Goal: Task Accomplishment & Management: Manage account settings

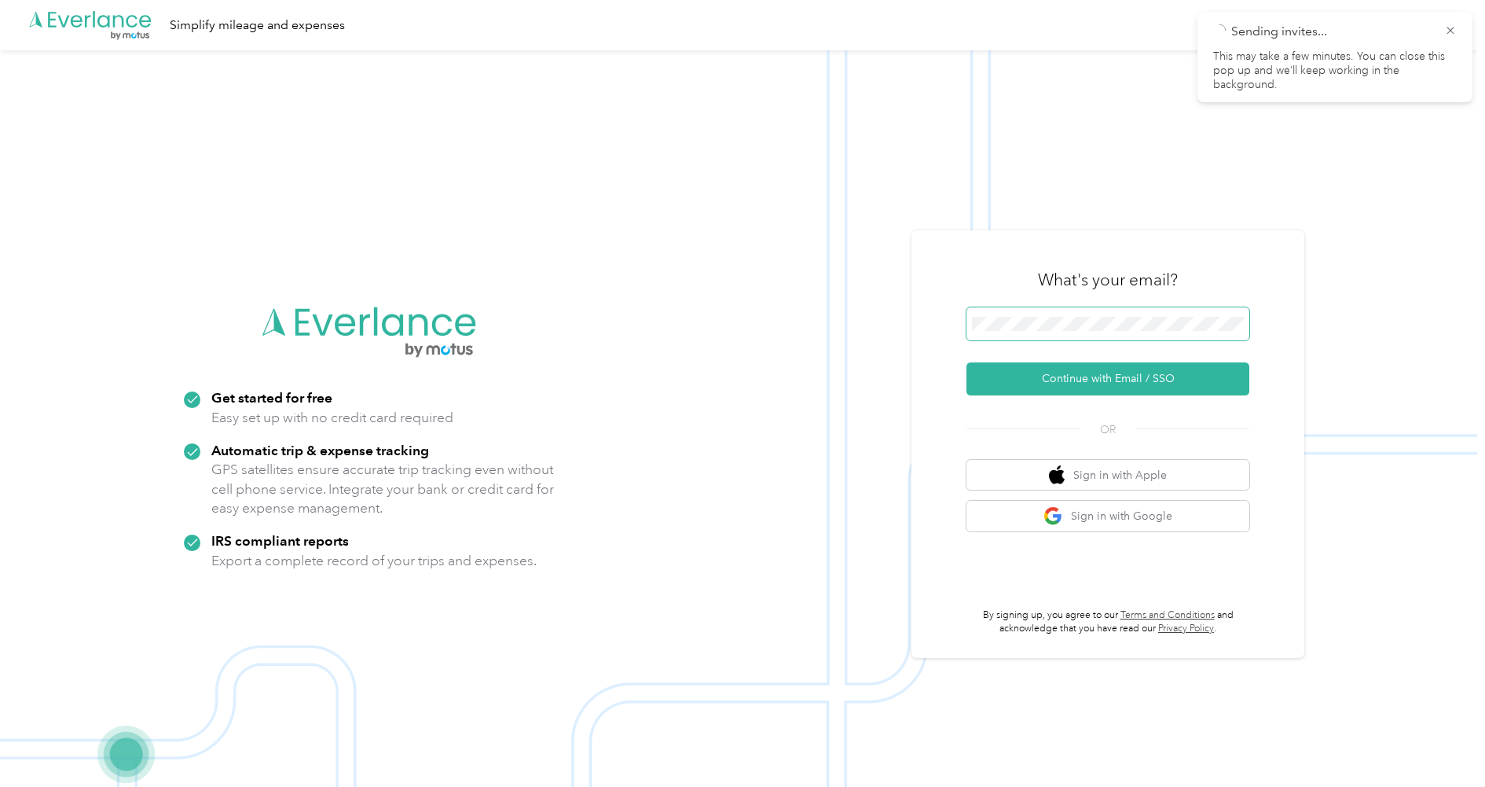
click at [1101, 331] on span at bounding box center [1107, 323] width 283 height 33
click at [1080, 370] on button "Continue with Email / SSO" at bounding box center [1107, 378] width 283 height 33
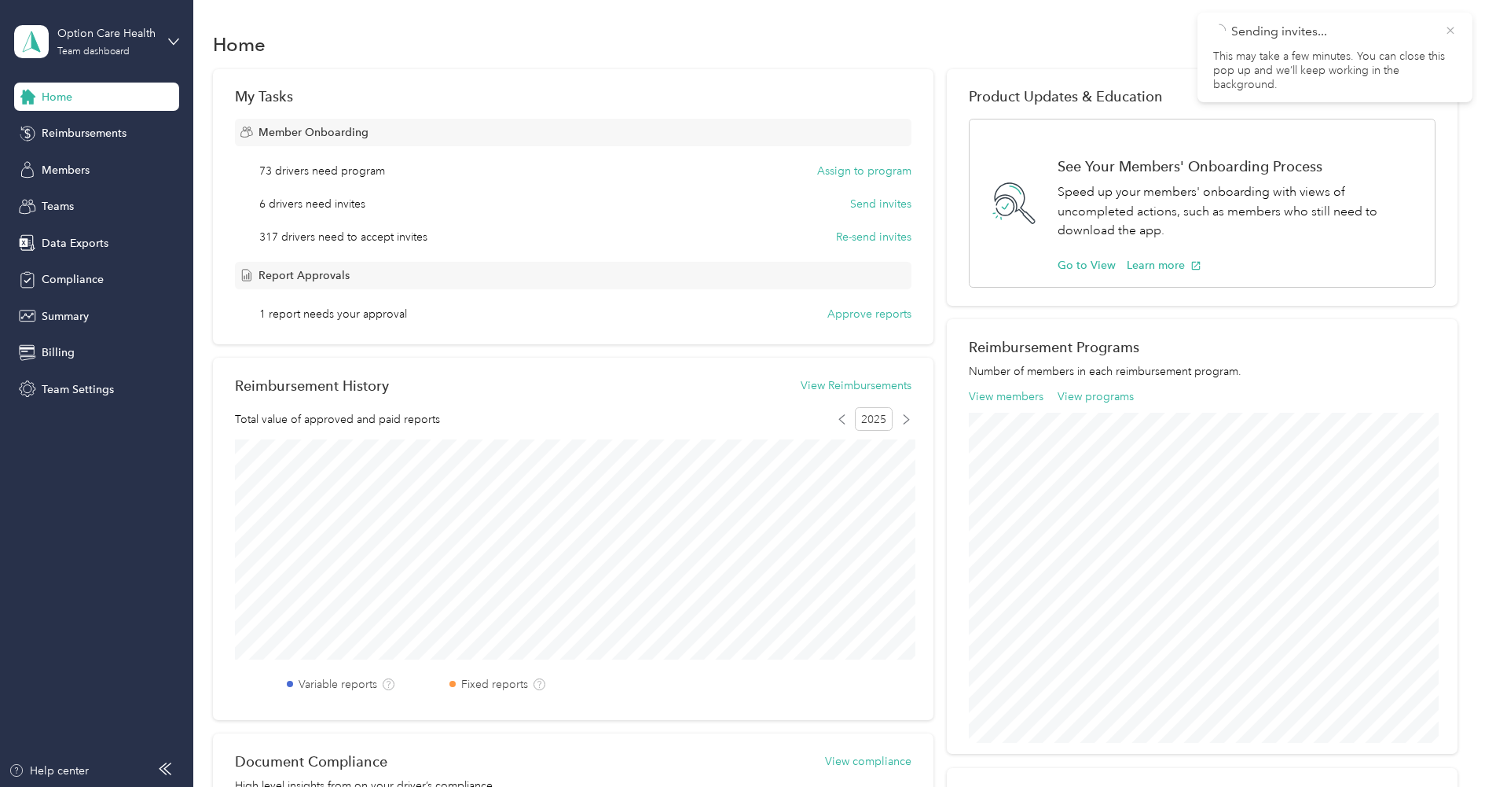
click at [1454, 32] on icon at bounding box center [1450, 31] width 13 height 14
click at [87, 284] on span "Compliance" at bounding box center [73, 279] width 62 height 17
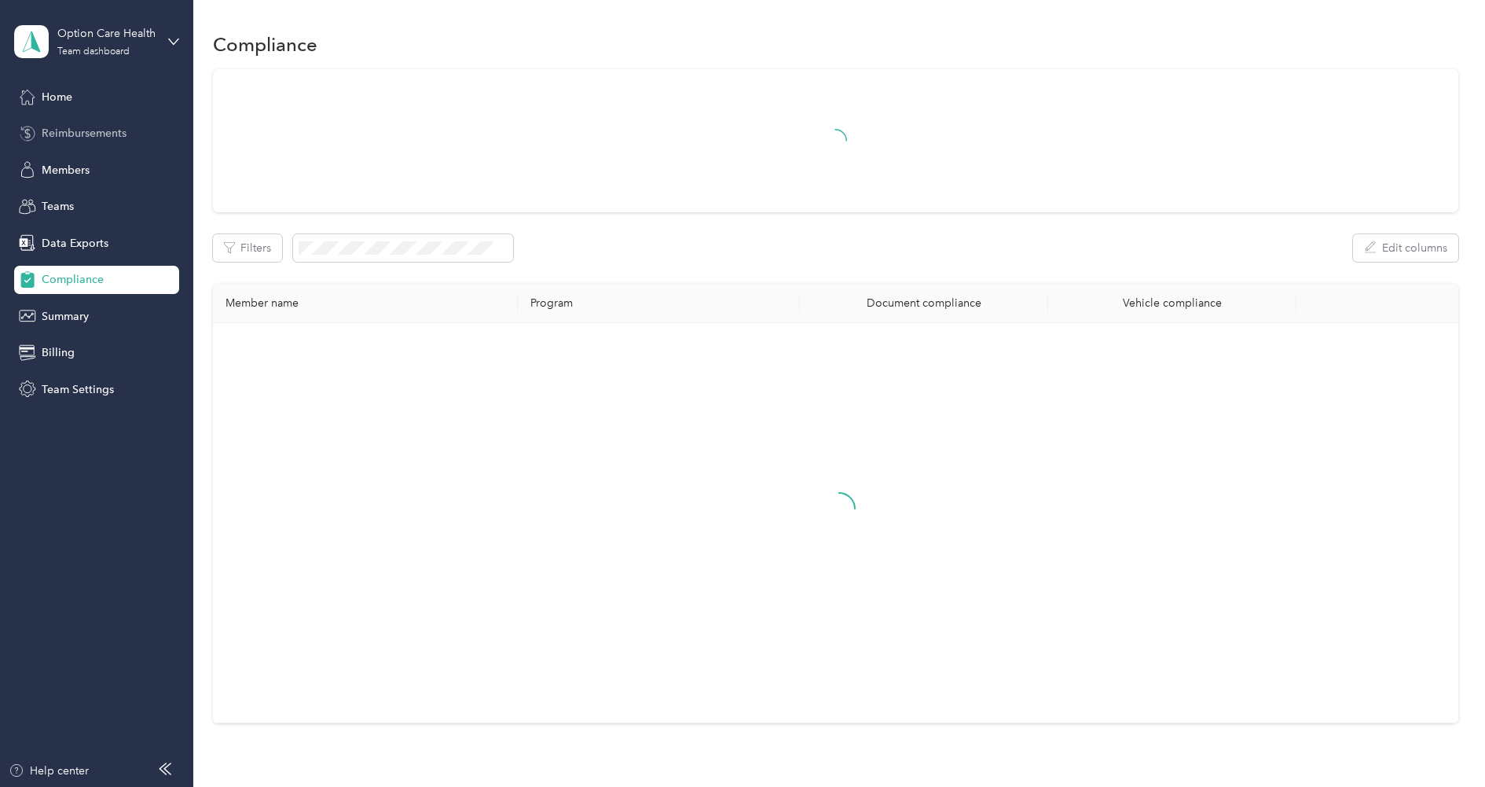
click at [84, 130] on span "Reimbursements" at bounding box center [84, 133] width 85 height 17
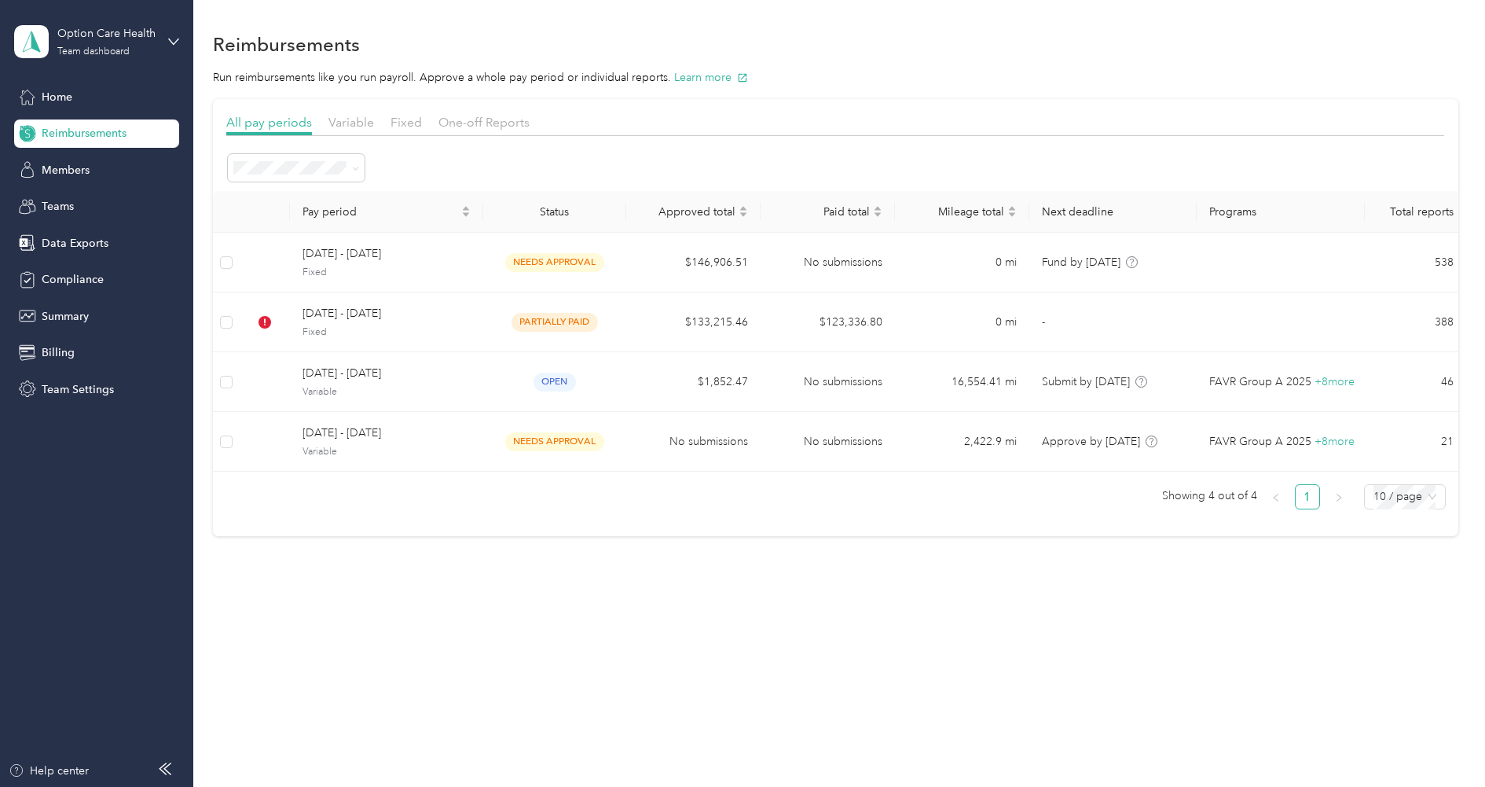
click at [68, 187] on div "Home Reimbursements Members Teams Data Exports Compliance Summary Billing Team …" at bounding box center [96, 243] width 165 height 321
click at [72, 170] on span "Members" at bounding box center [66, 170] width 48 height 17
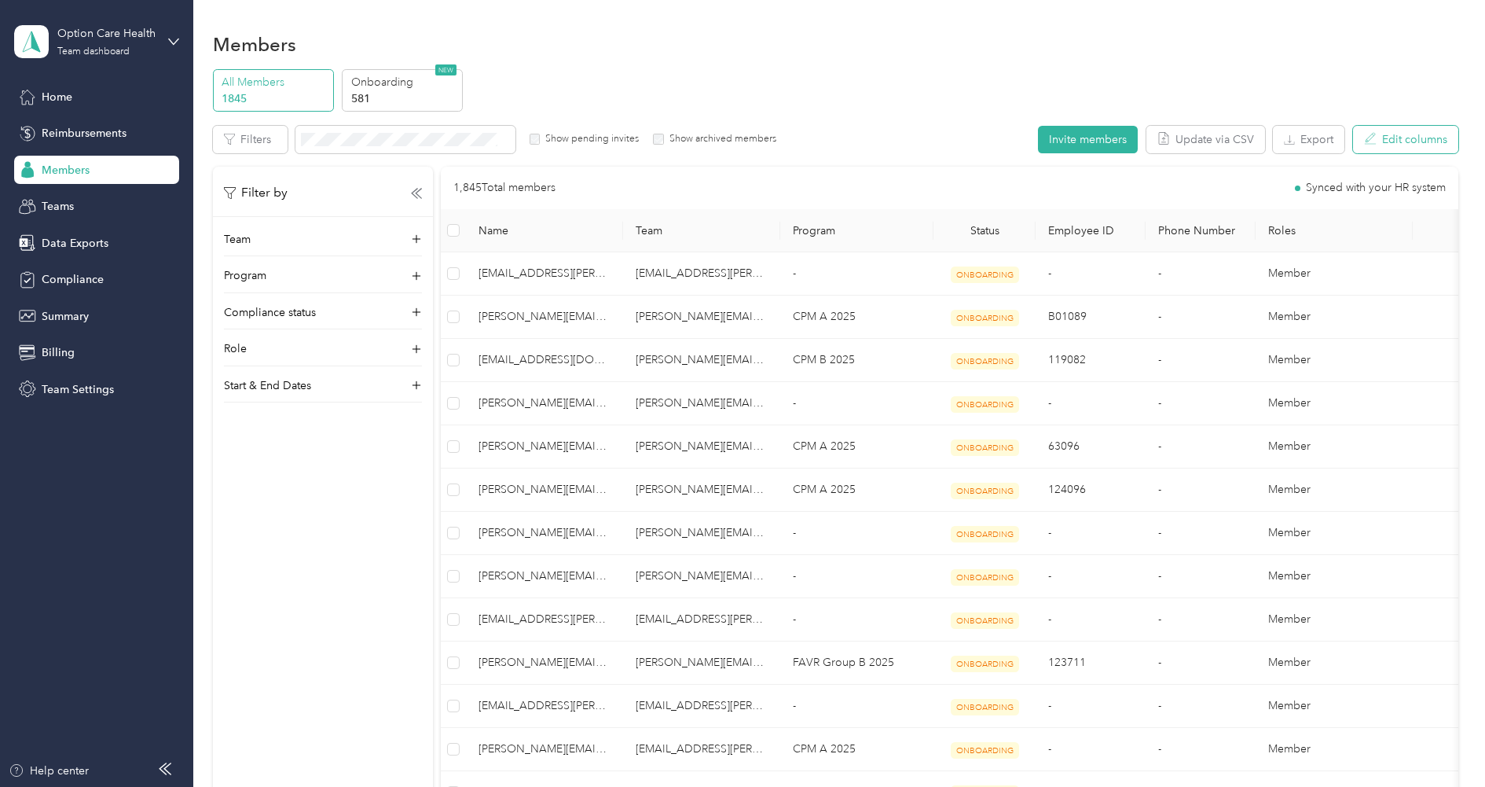
click at [1392, 141] on button "Edit columns" at bounding box center [1405, 140] width 105 height 28
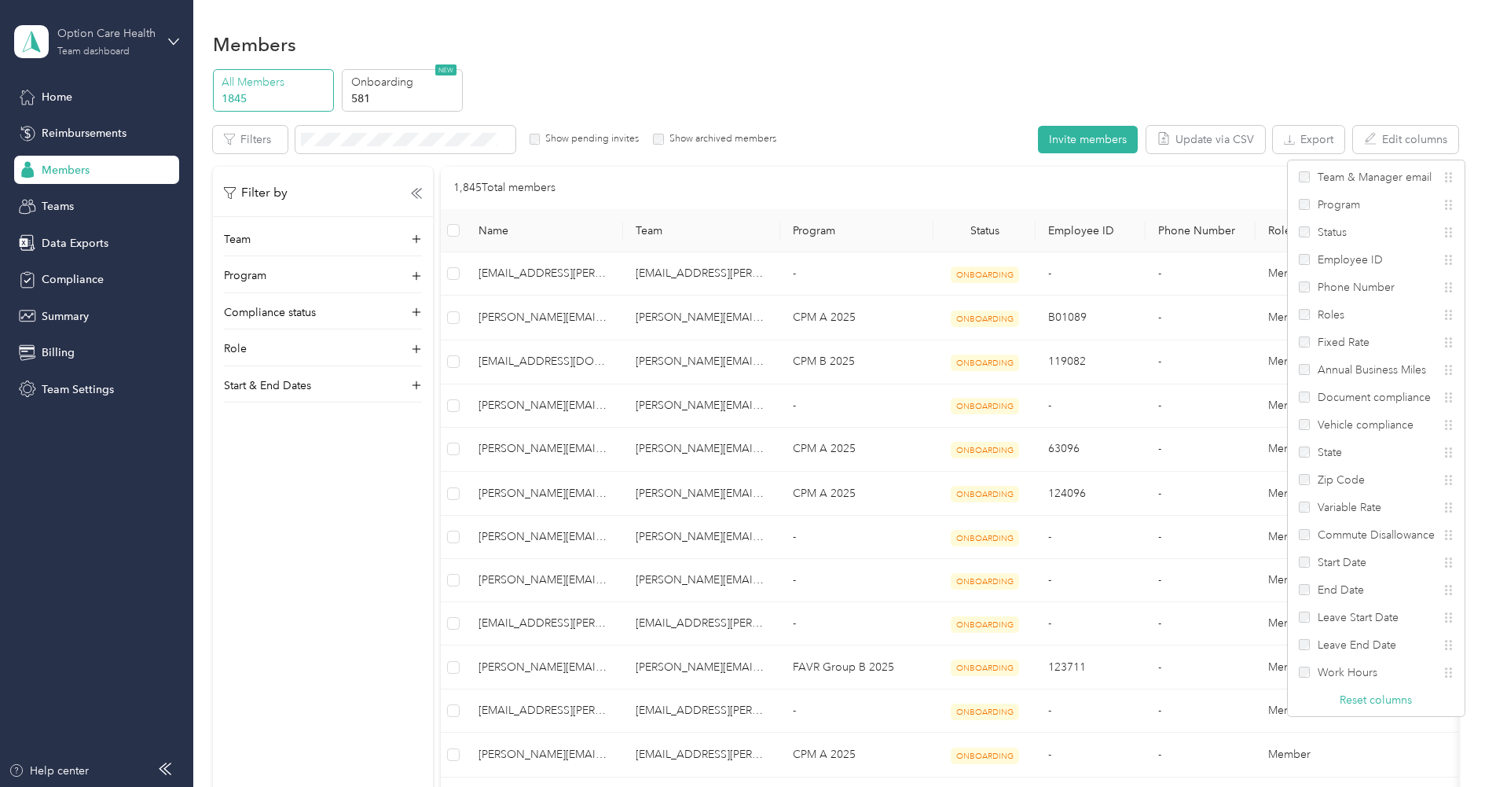
click at [95, 52] on div "Team dashboard" at bounding box center [93, 51] width 72 height 9
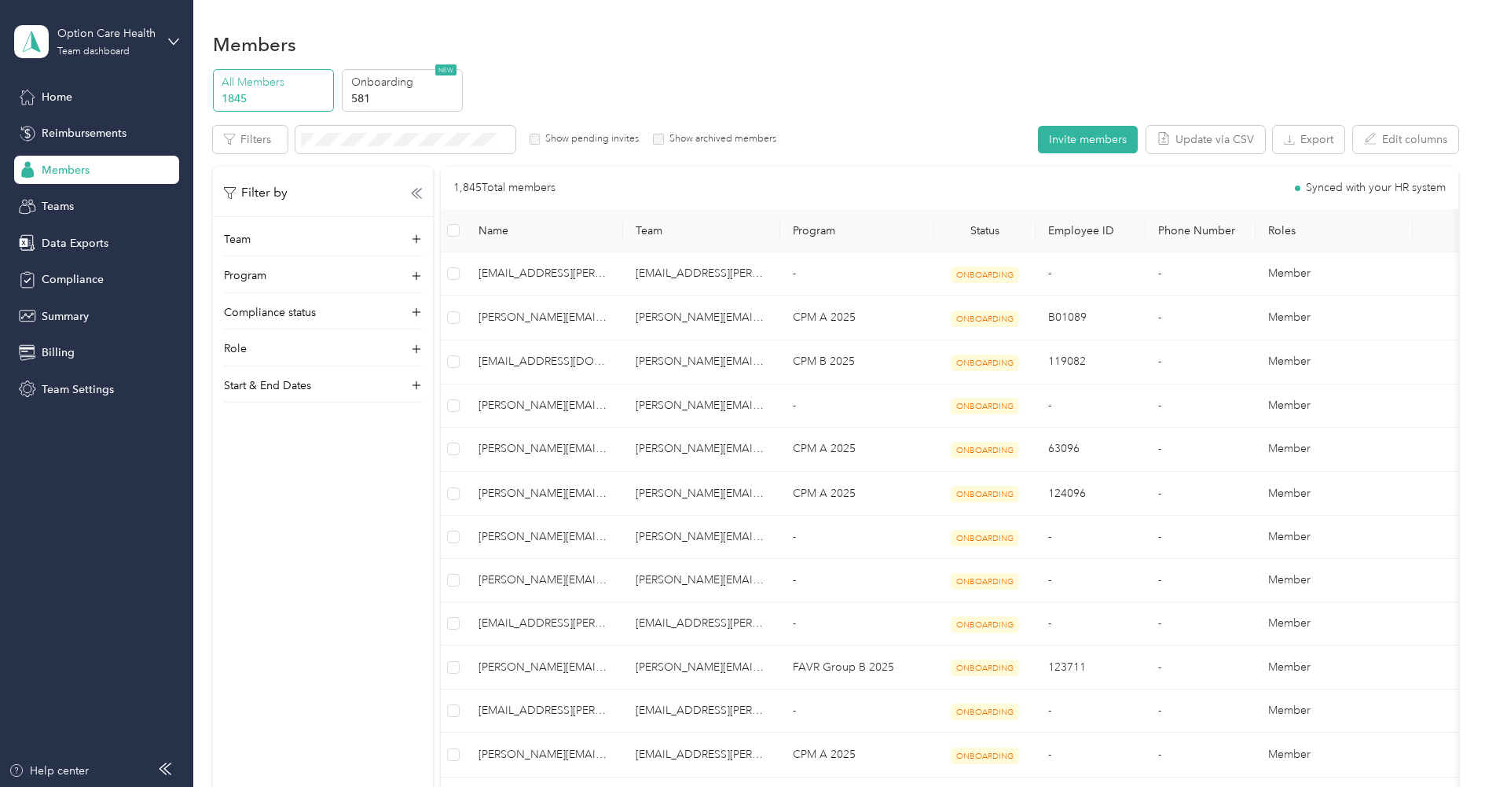
click at [101, 164] on div "Personal dashboard" at bounding box center [179, 159] width 309 height 28
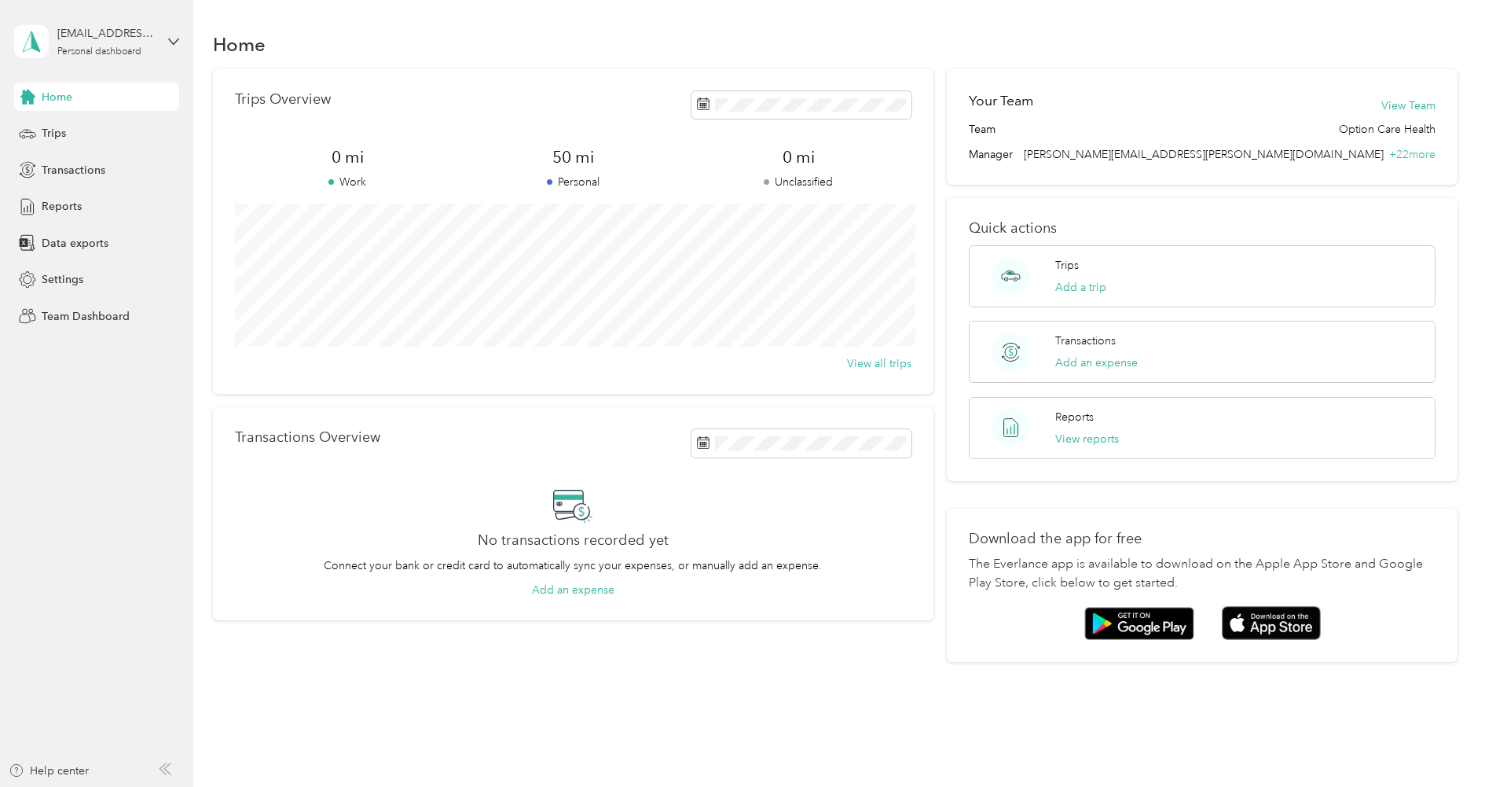
click at [124, 66] on div "[EMAIL_ADDRESS][DOMAIN_NAME] Personal dashboard" at bounding box center [96, 41] width 165 height 55
click at [73, 133] on div "Team dashboard" at bounding box center [179, 125] width 309 height 28
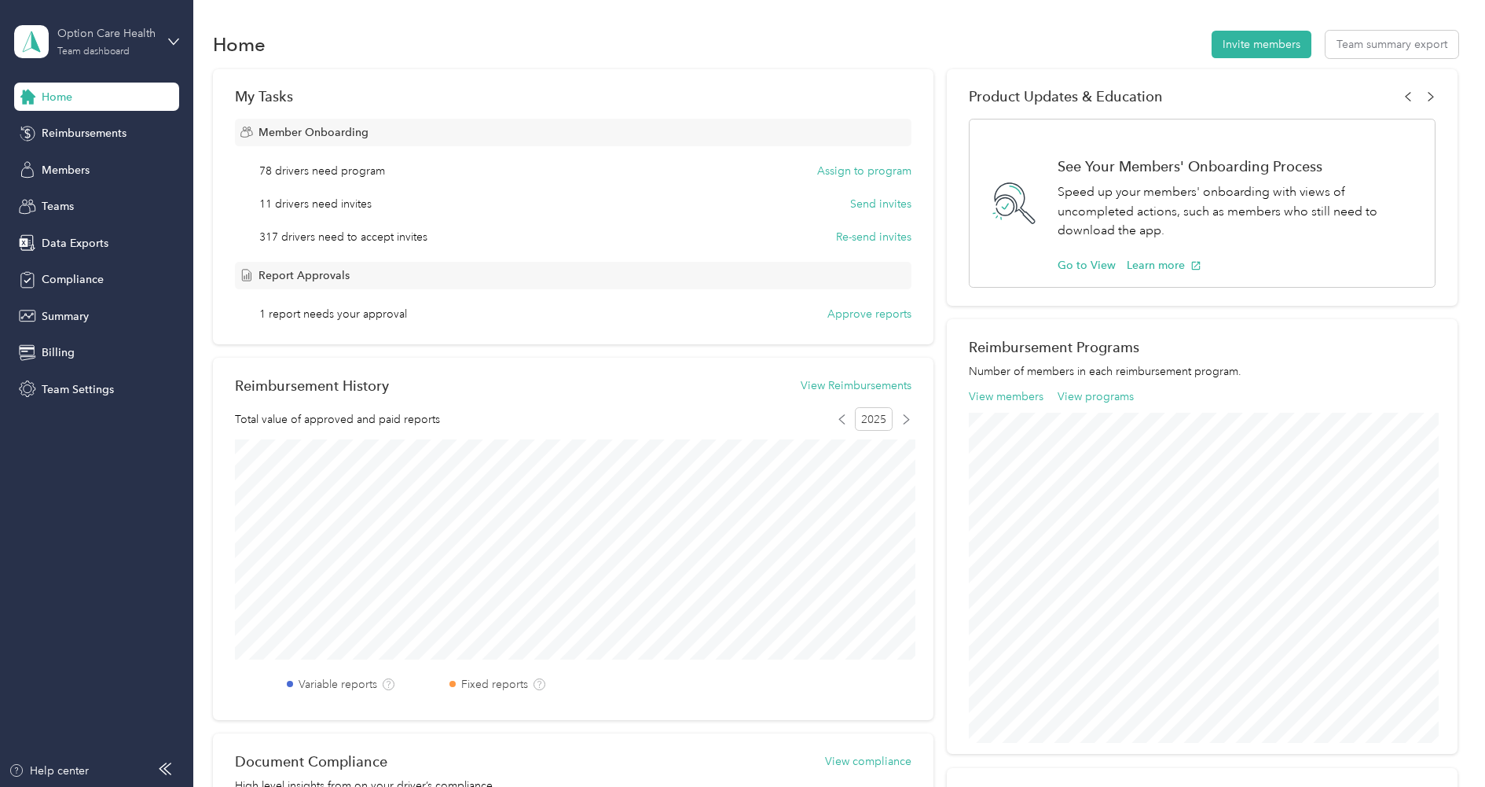
click at [105, 47] on div "Team dashboard" at bounding box center [93, 51] width 72 height 9
click at [380, 68] on section "Home Invite members Team summary export My Tasks Member Onboarding 78 drivers n…" at bounding box center [835, 529] width 1245 height 1003
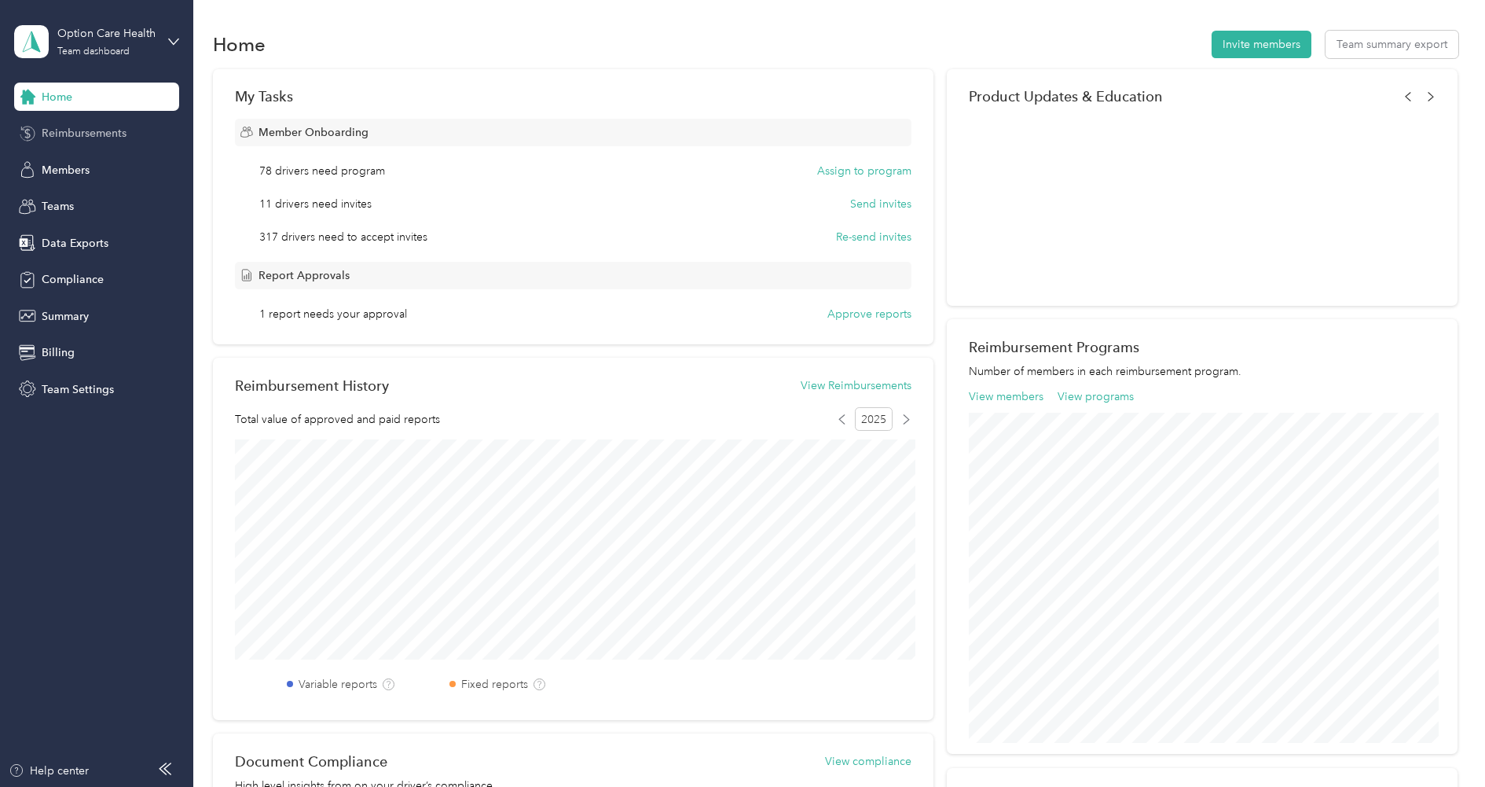
click at [91, 130] on span "Reimbursements" at bounding box center [84, 133] width 85 height 17
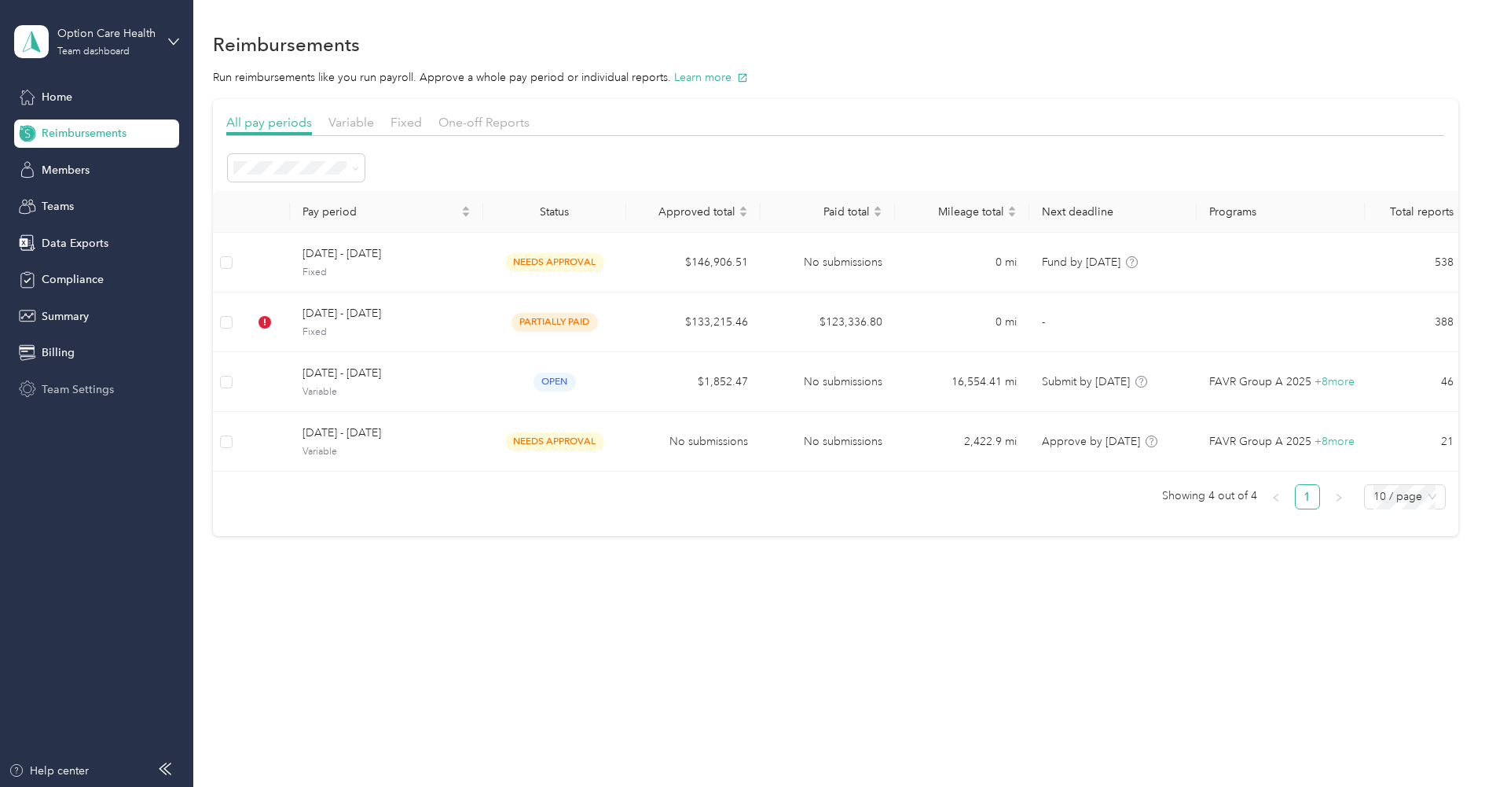
click at [74, 395] on span "Team Settings" at bounding box center [78, 389] width 72 height 17
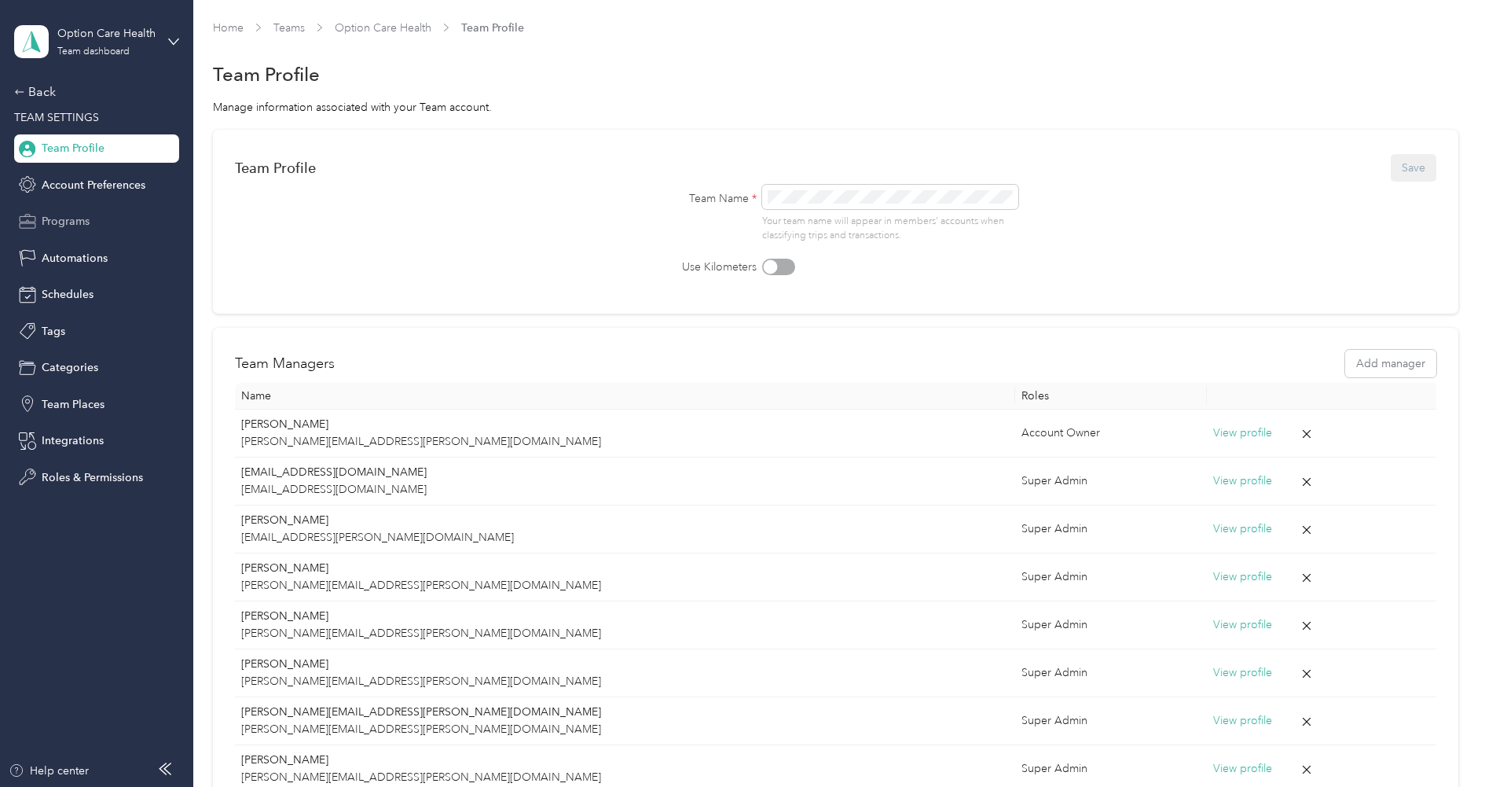
click at [66, 229] on span "Programs" at bounding box center [66, 221] width 48 height 17
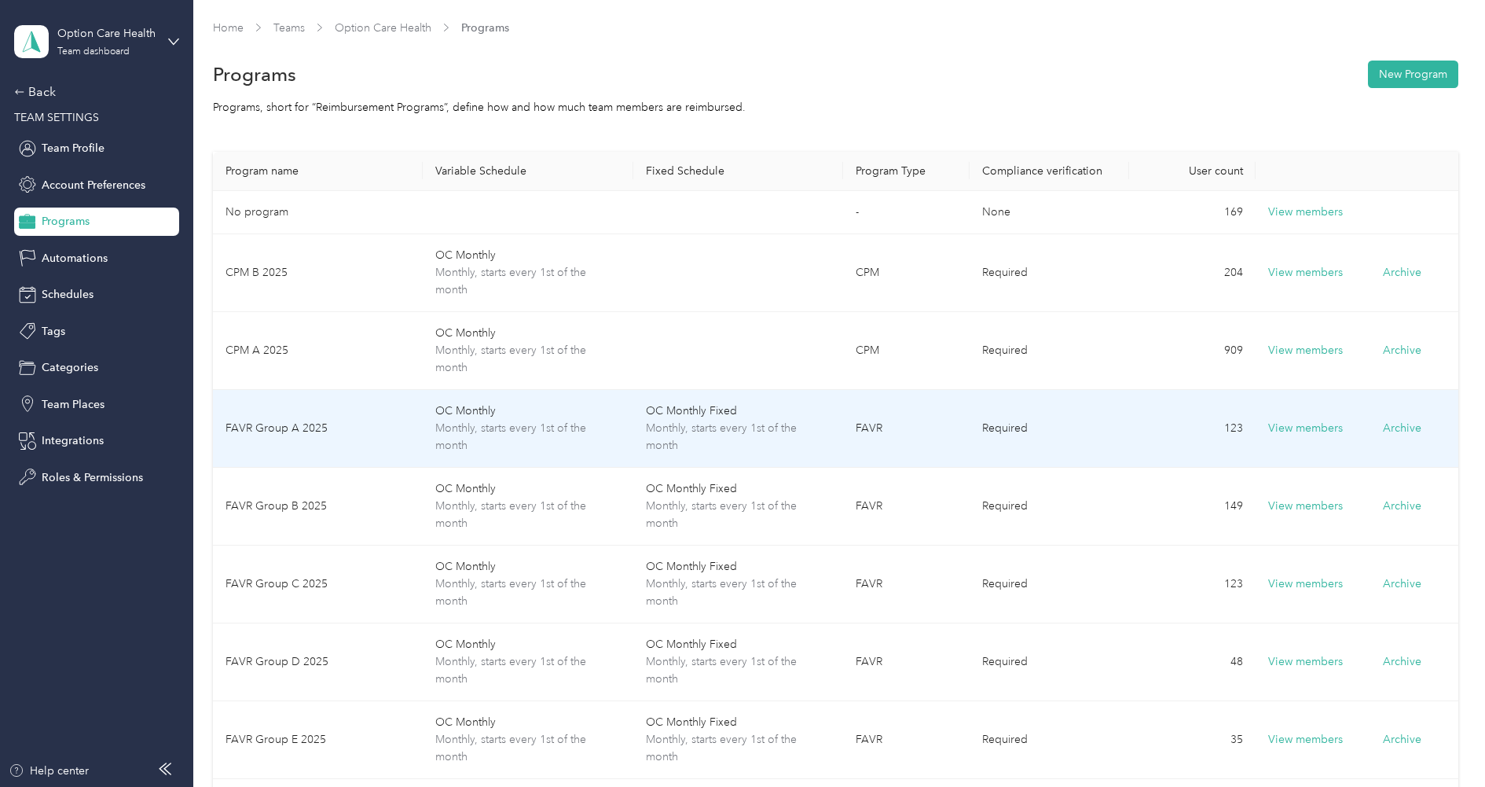
click at [303, 405] on td "FAVR Group A 2025" at bounding box center [318, 429] width 211 height 78
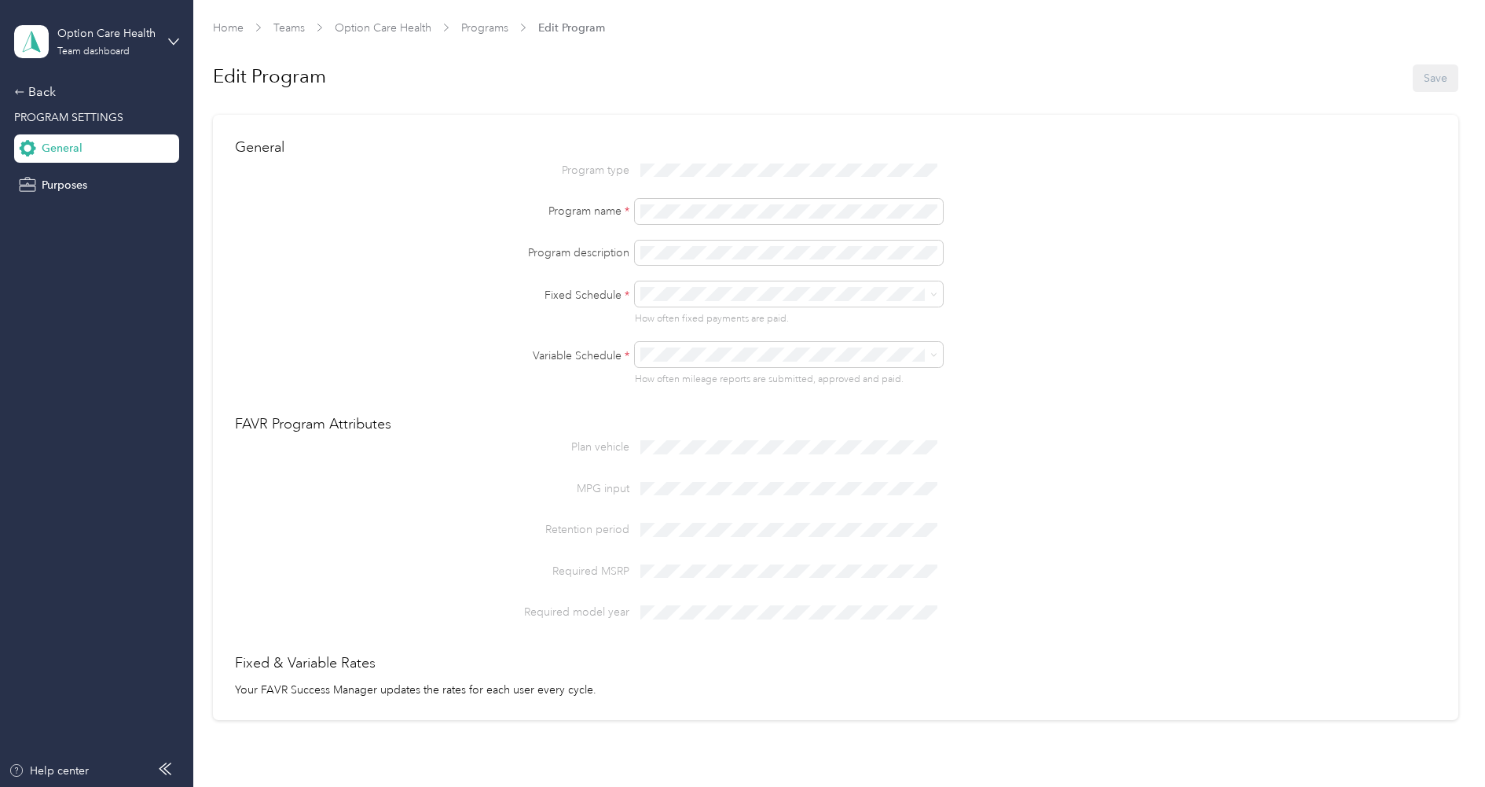
scroll to position [28, 0]
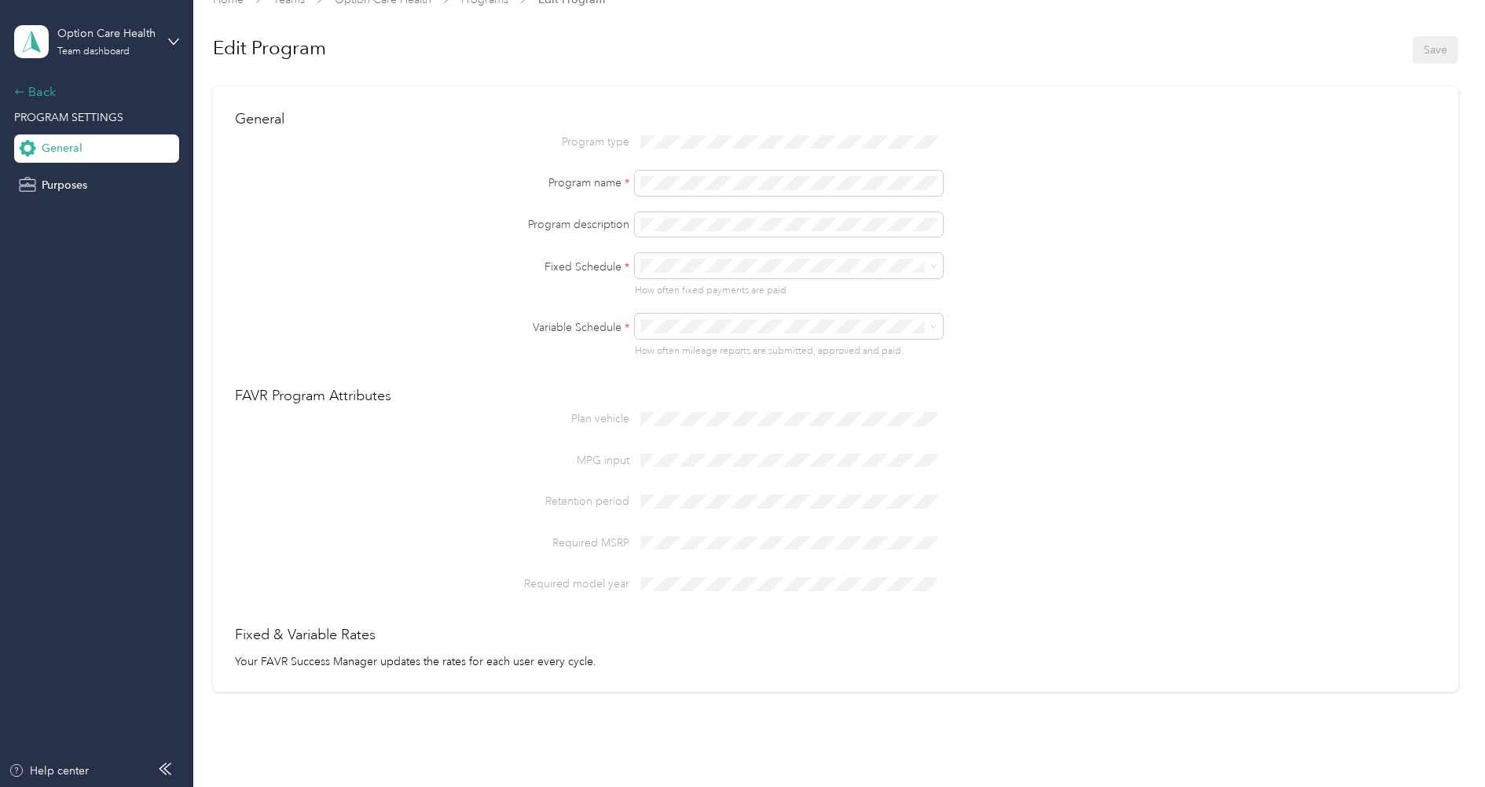
click at [49, 91] on div "Back" at bounding box center [92, 92] width 157 height 19
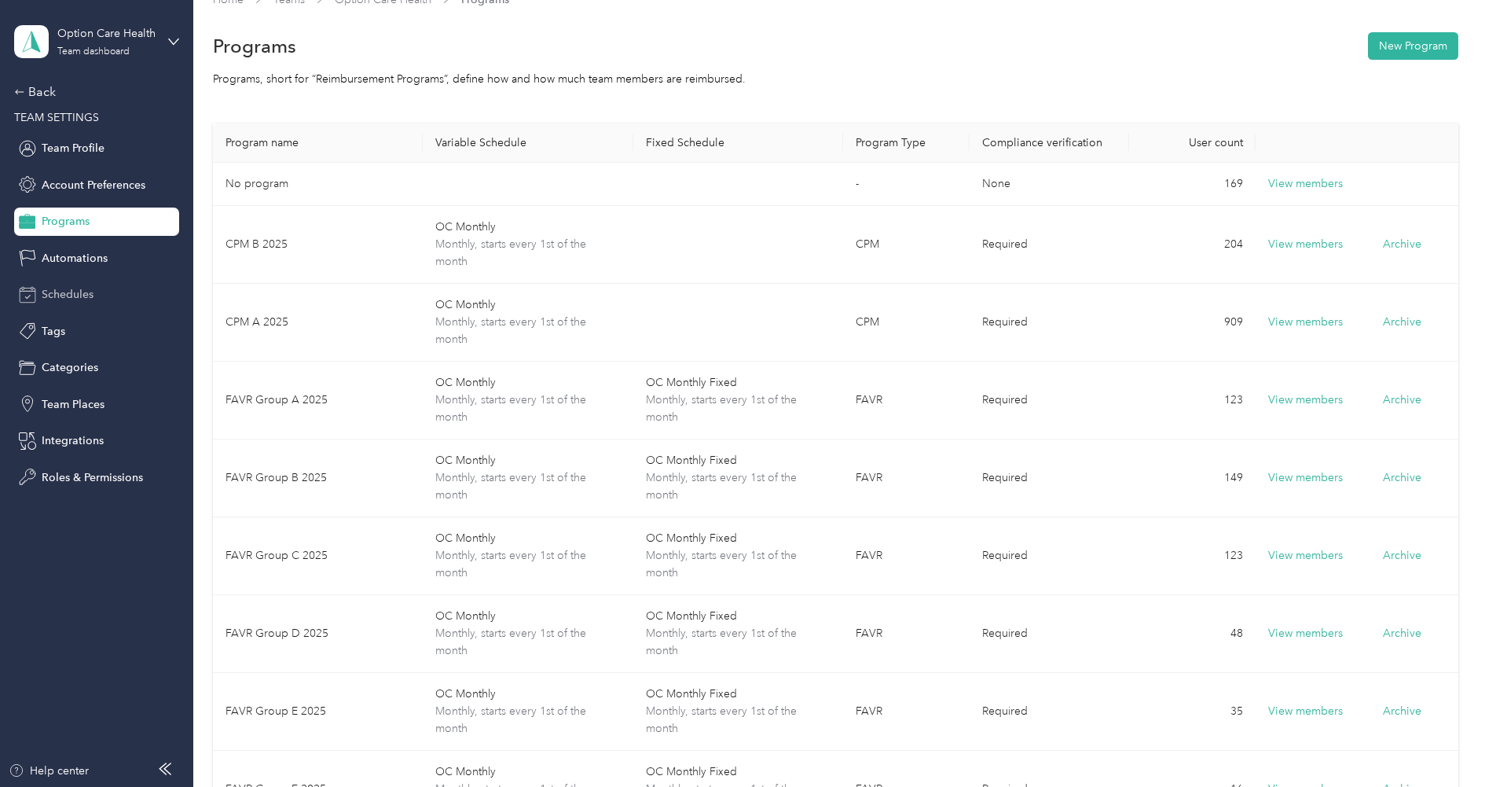
click at [76, 289] on span "Schedules" at bounding box center [68, 294] width 52 height 17
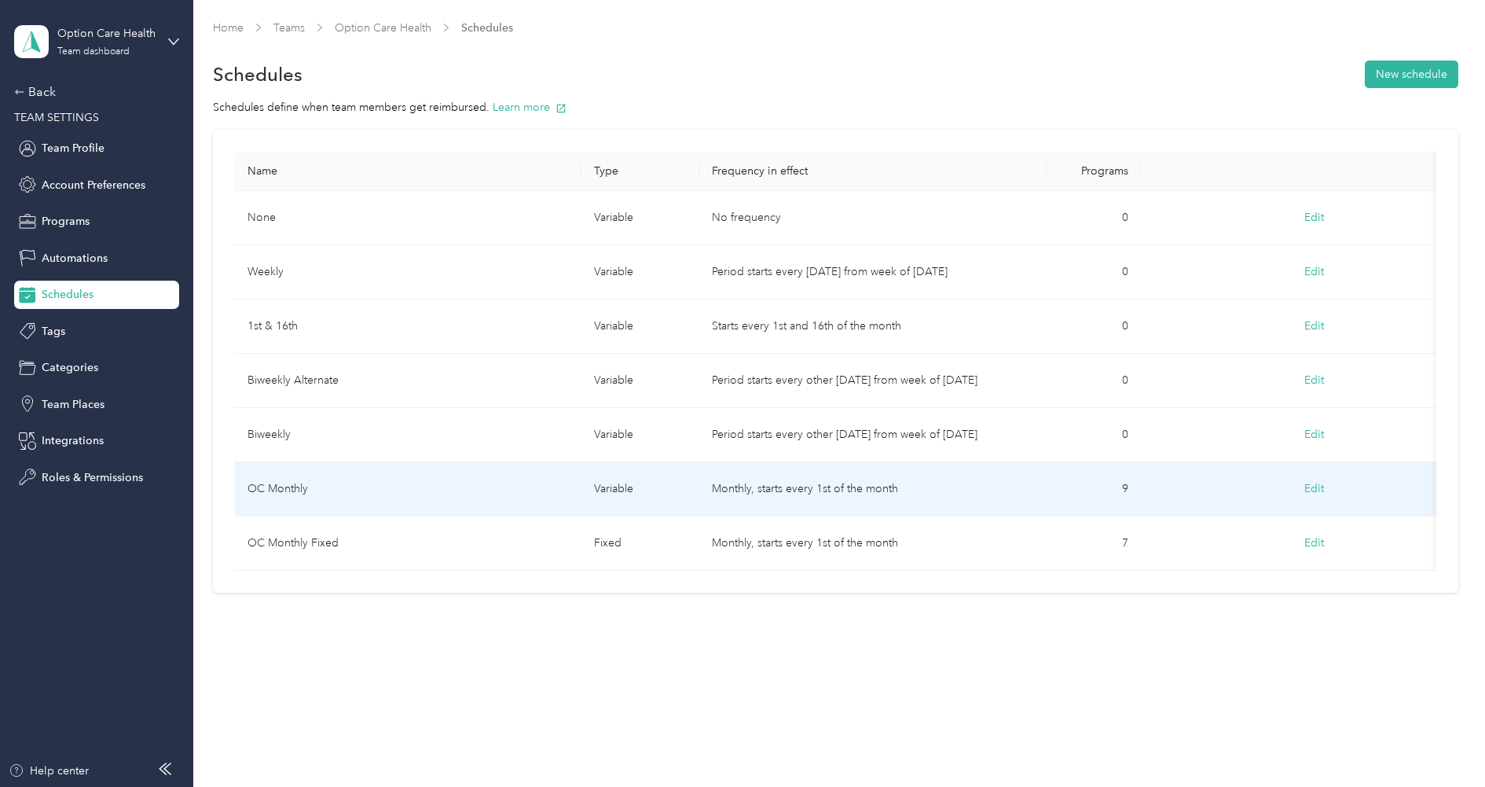
click at [469, 491] on td "OC Monthly" at bounding box center [408, 489] width 347 height 54
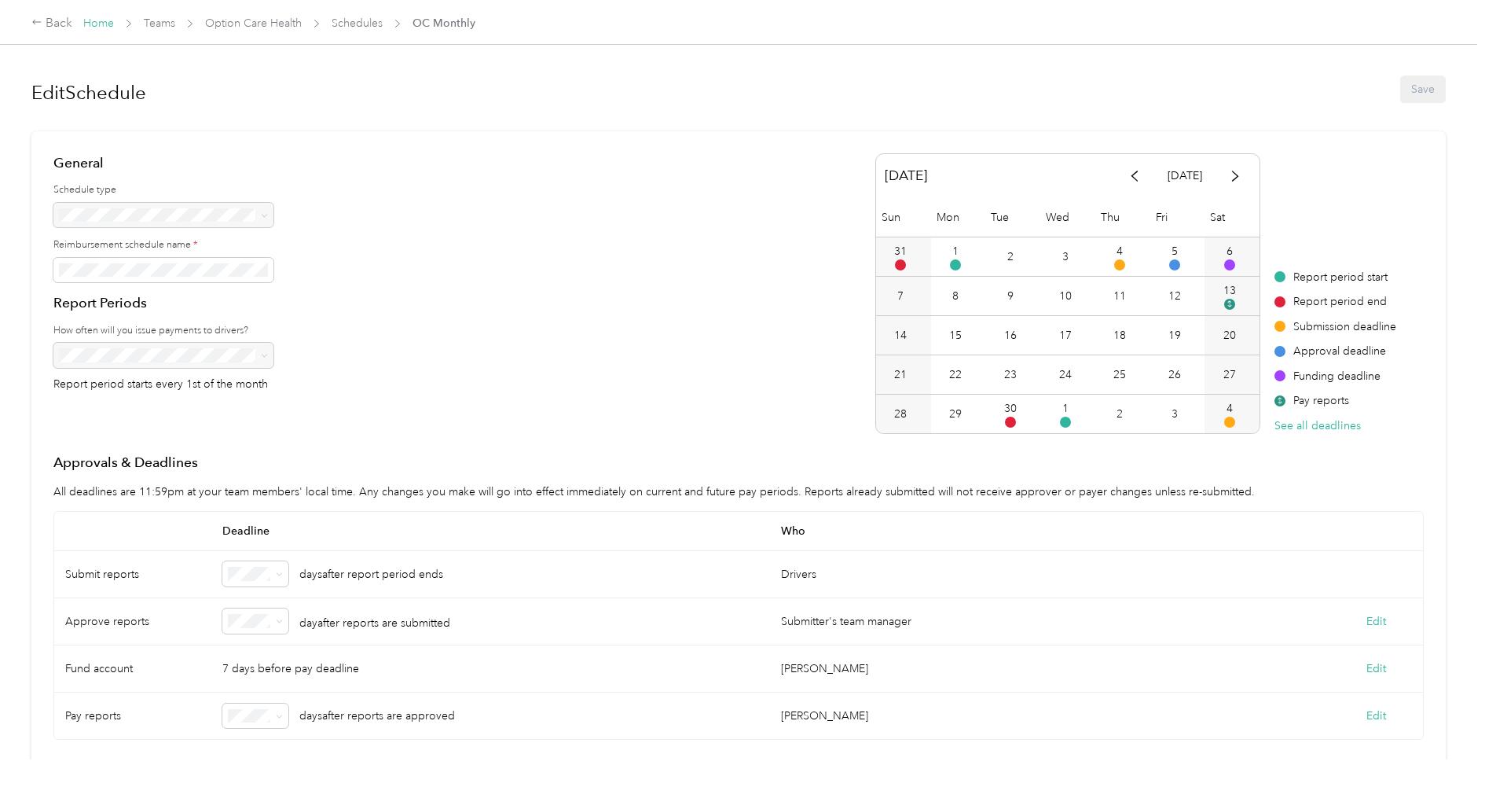
click at [95, 24] on link "Home" at bounding box center [98, 23] width 31 height 13
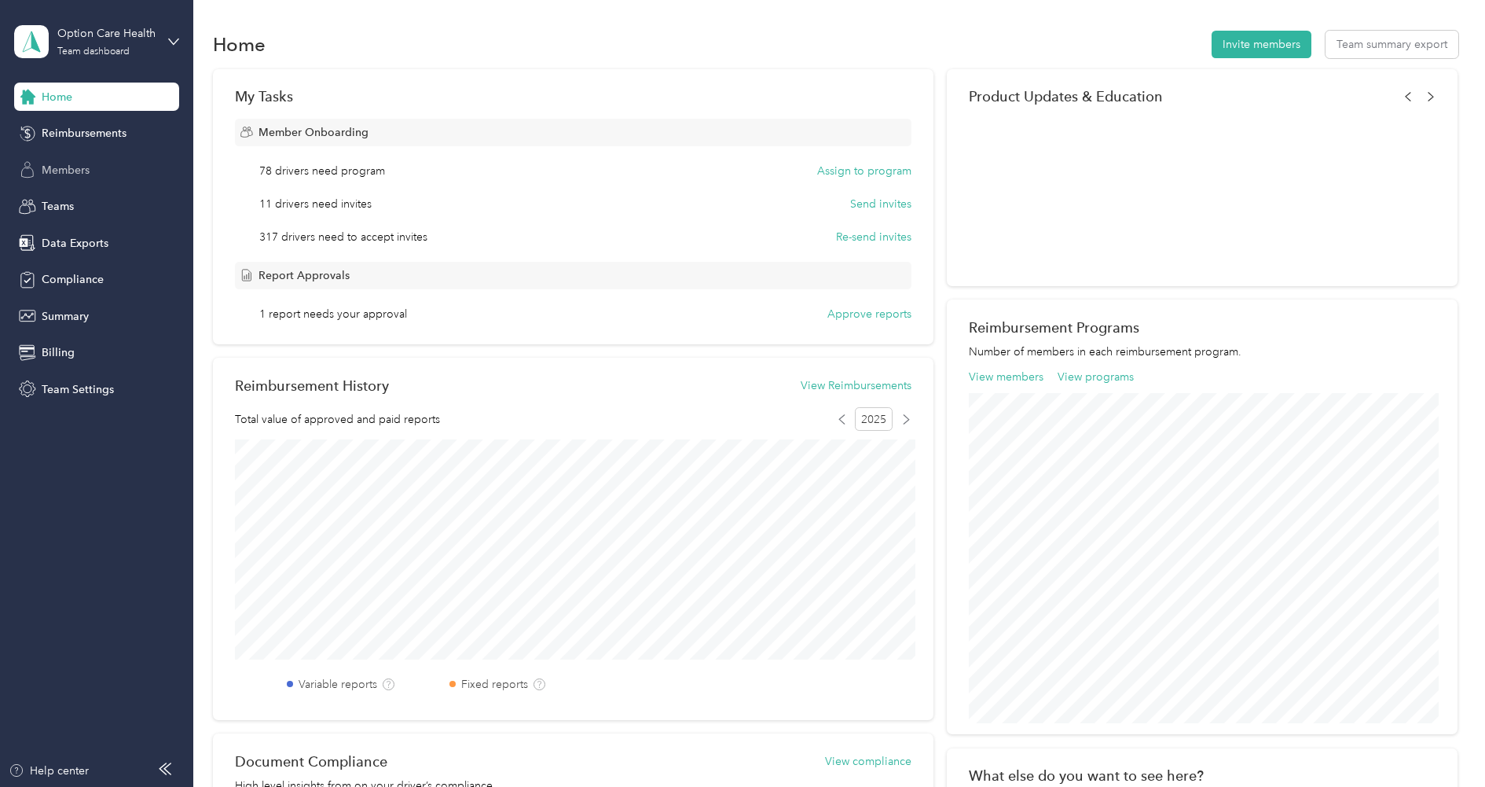
click at [88, 166] on span "Members" at bounding box center [66, 170] width 48 height 17
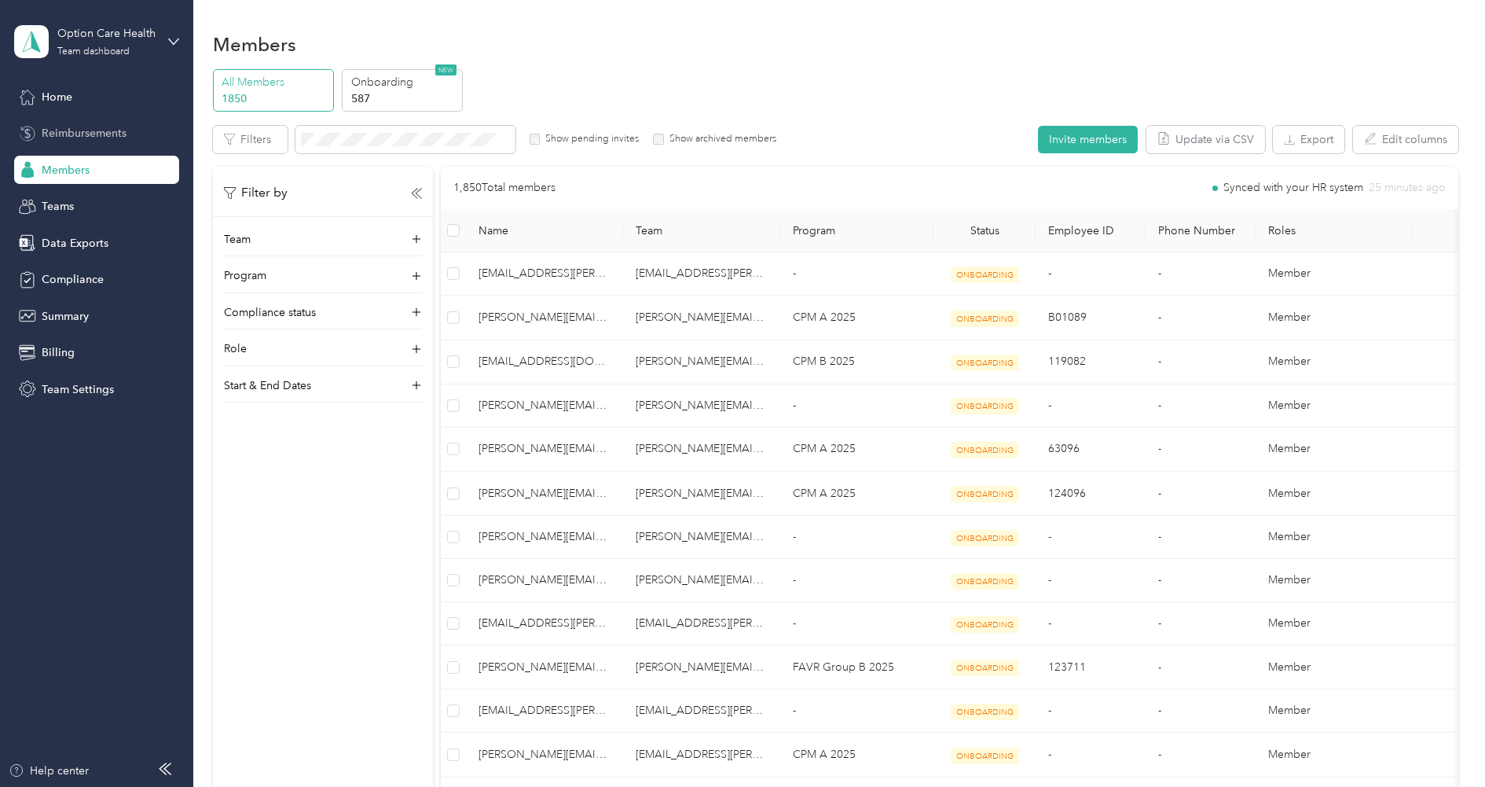
click at [92, 136] on span "Reimbursements" at bounding box center [84, 133] width 85 height 17
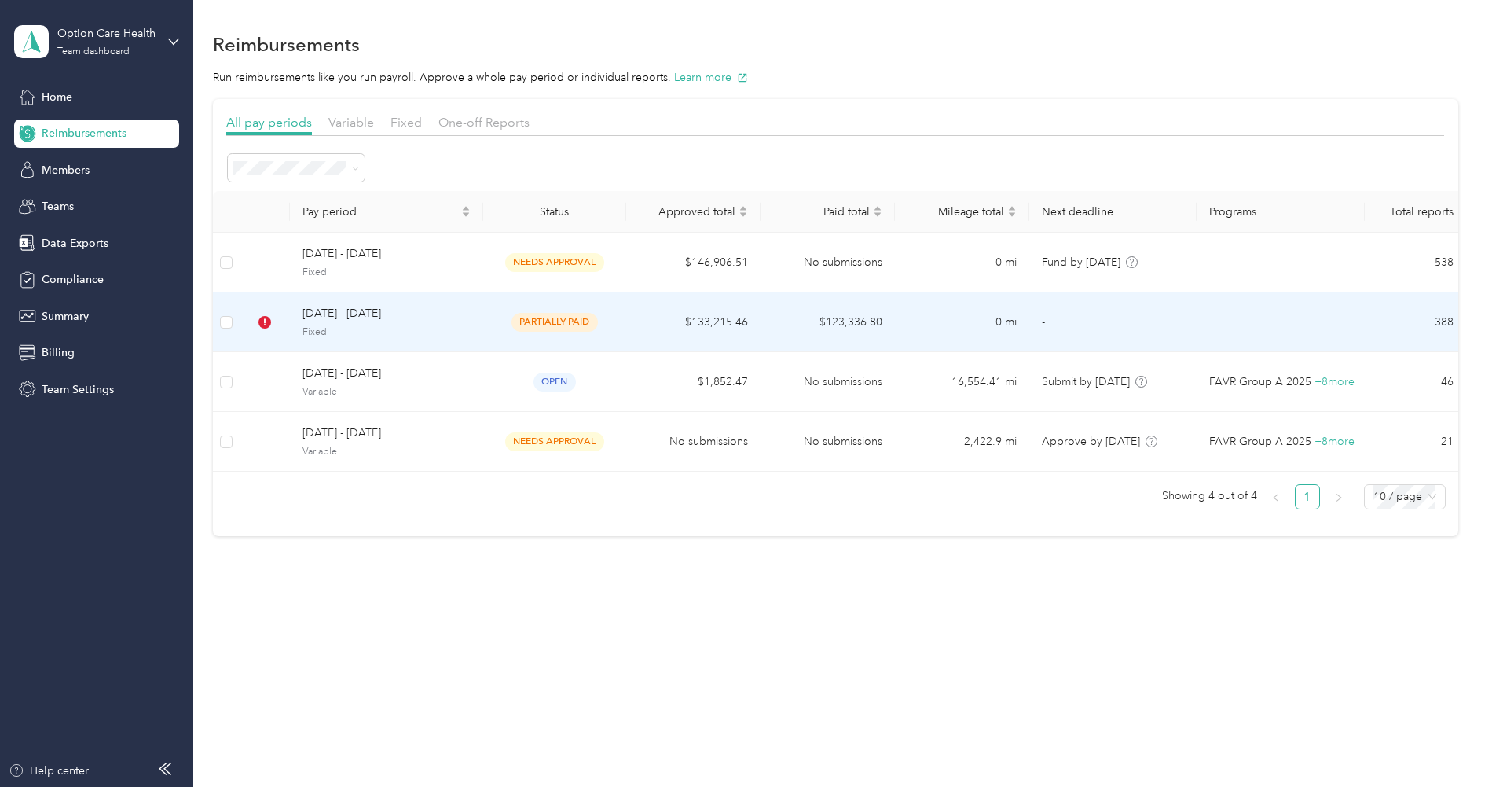
click at [449, 320] on span "[DATE] - [DATE]" at bounding box center [387, 313] width 168 height 17
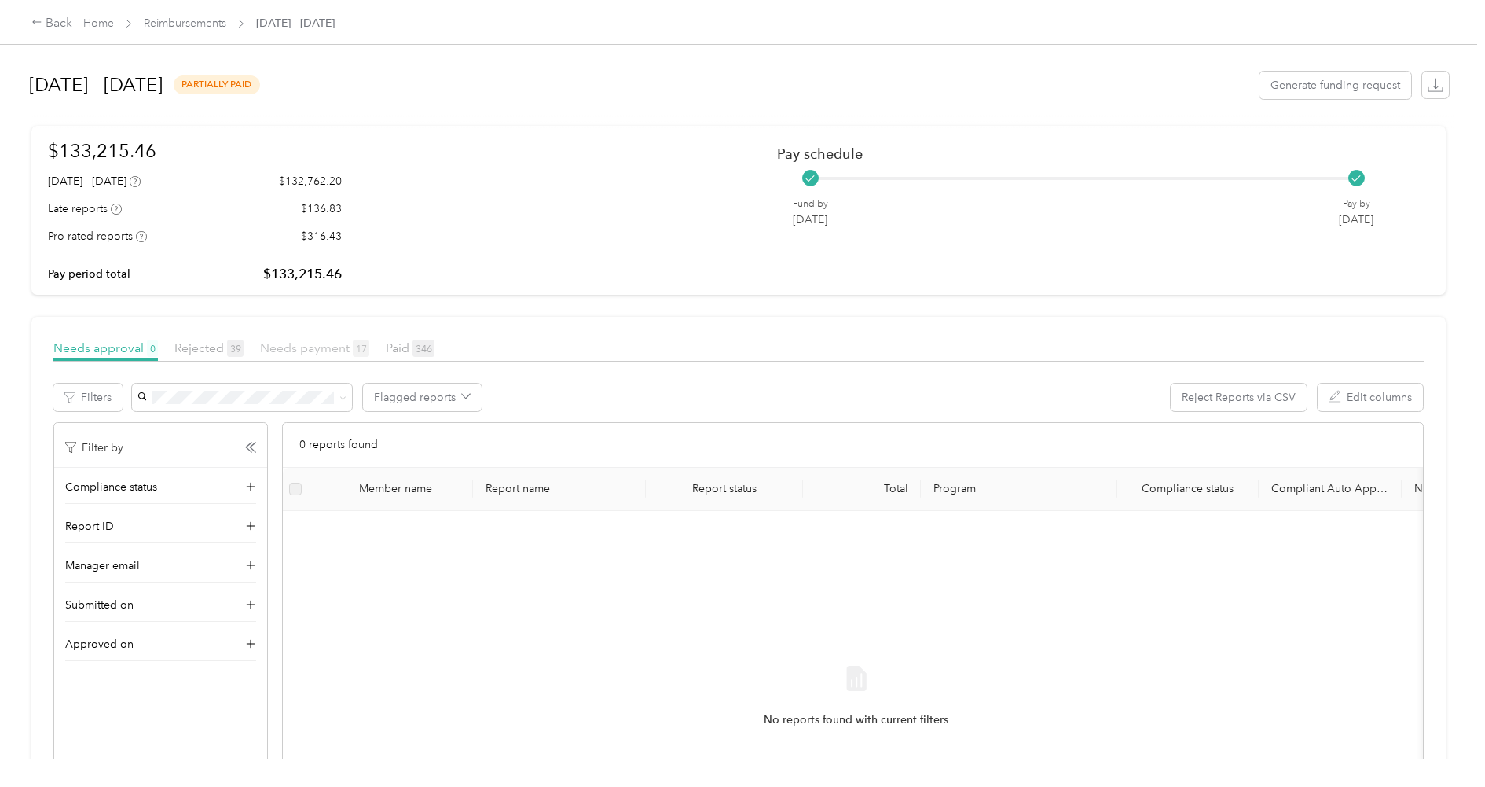
click at [321, 350] on span "Needs payment 17" at bounding box center [314, 347] width 109 height 15
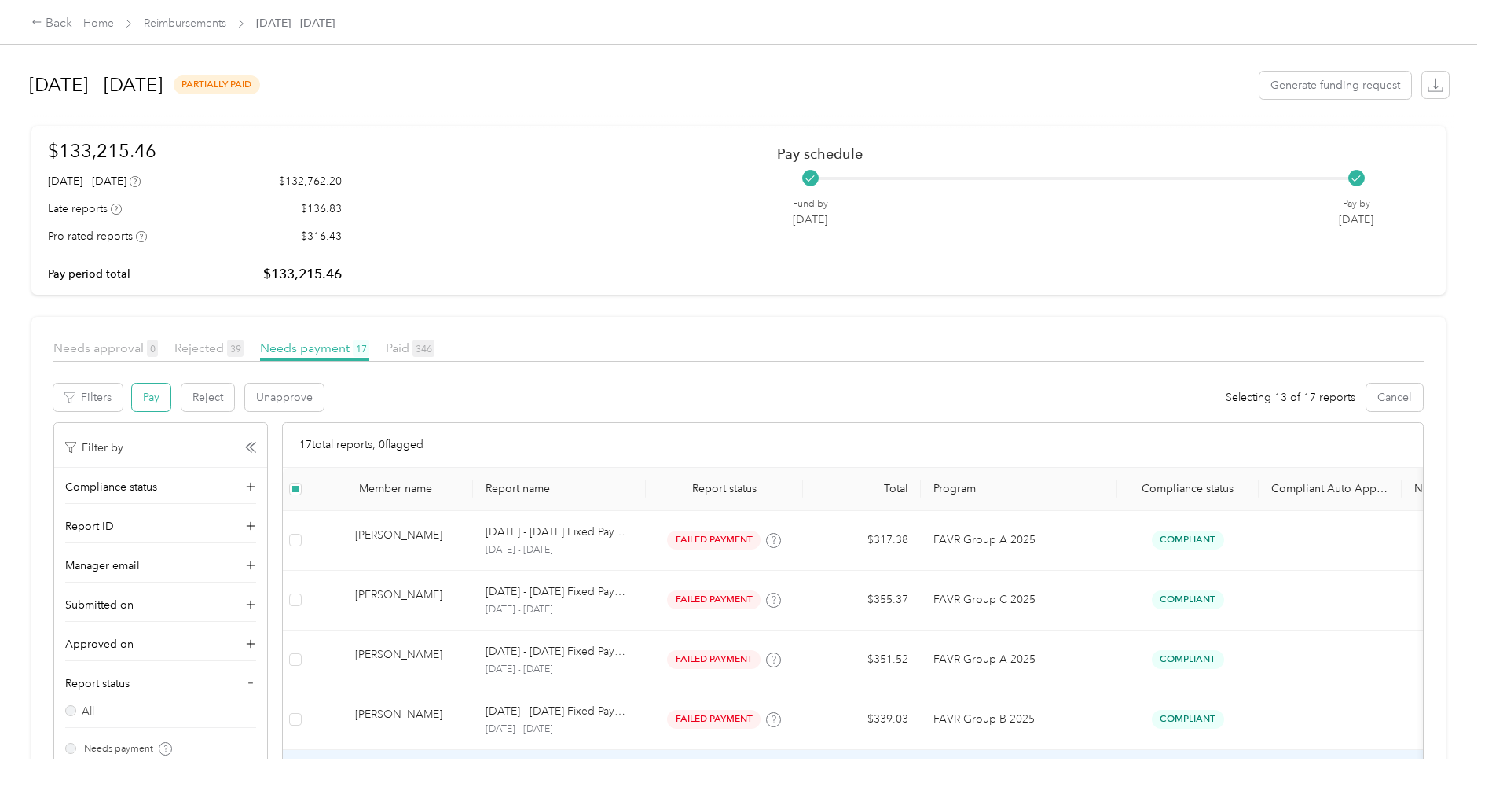
click at [153, 397] on button "Pay" at bounding box center [151, 397] width 39 height 28
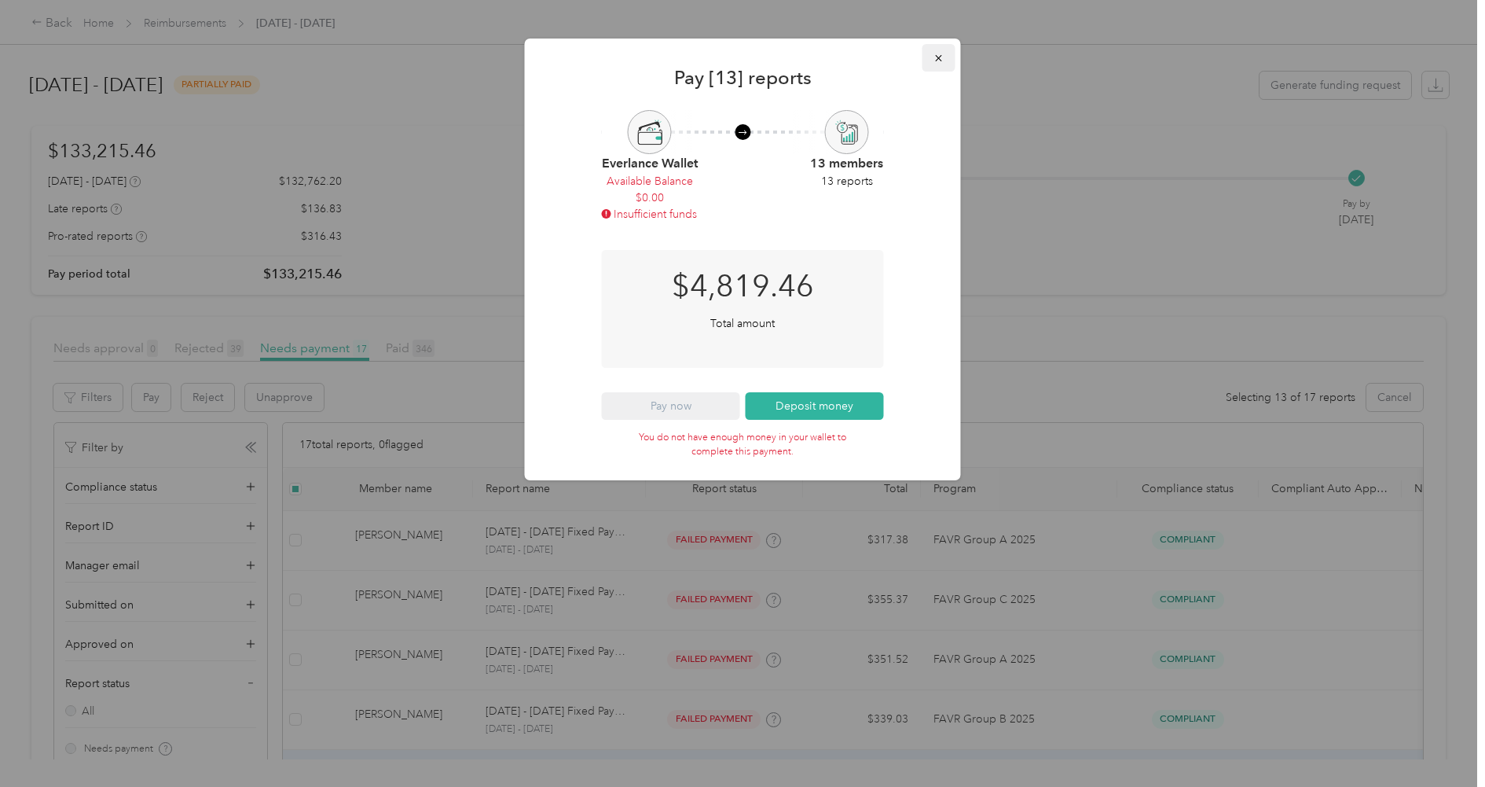
click at [941, 56] on icon "button" at bounding box center [938, 58] width 11 height 11
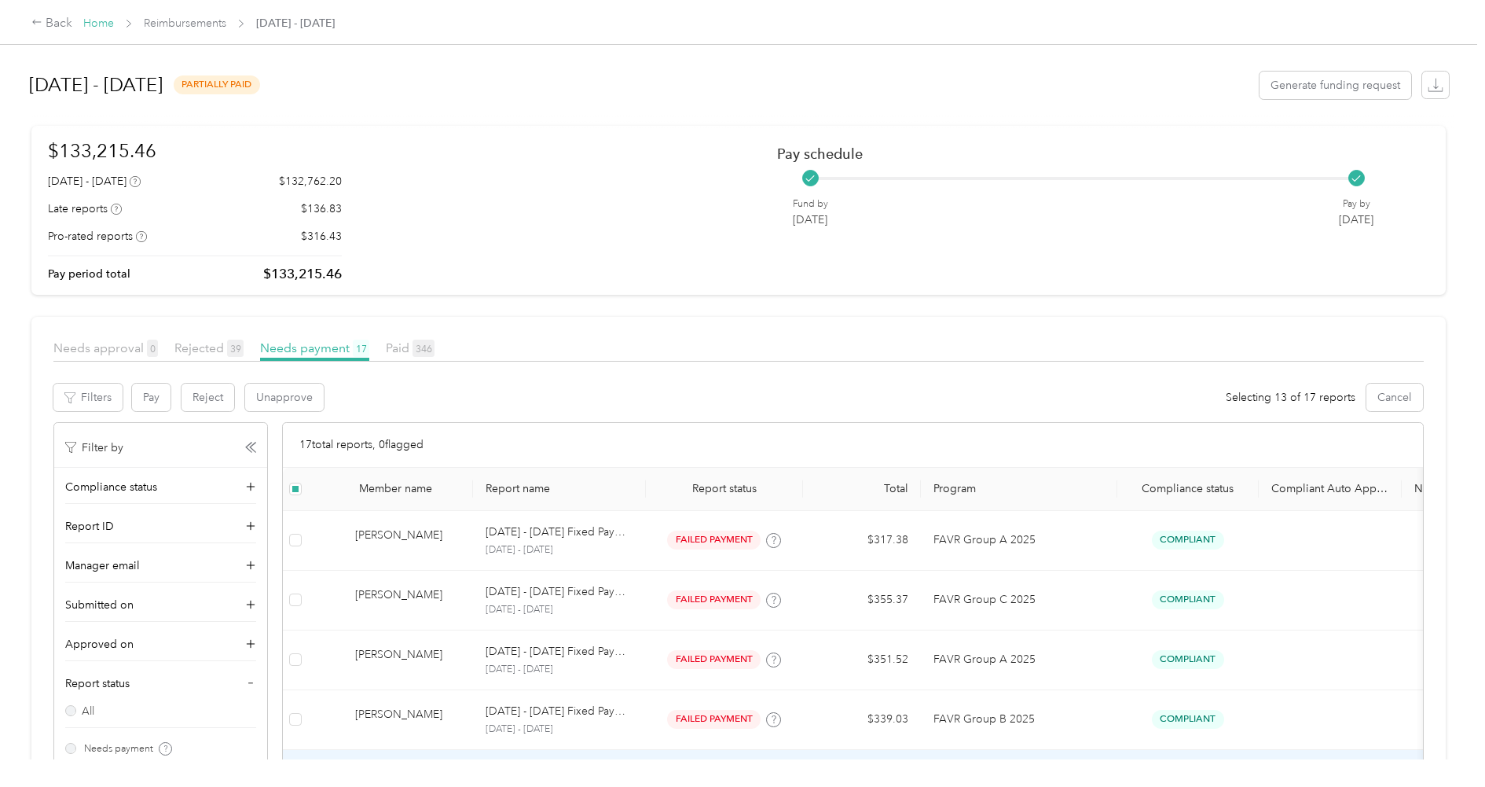
click at [111, 24] on link "Home" at bounding box center [98, 23] width 31 height 13
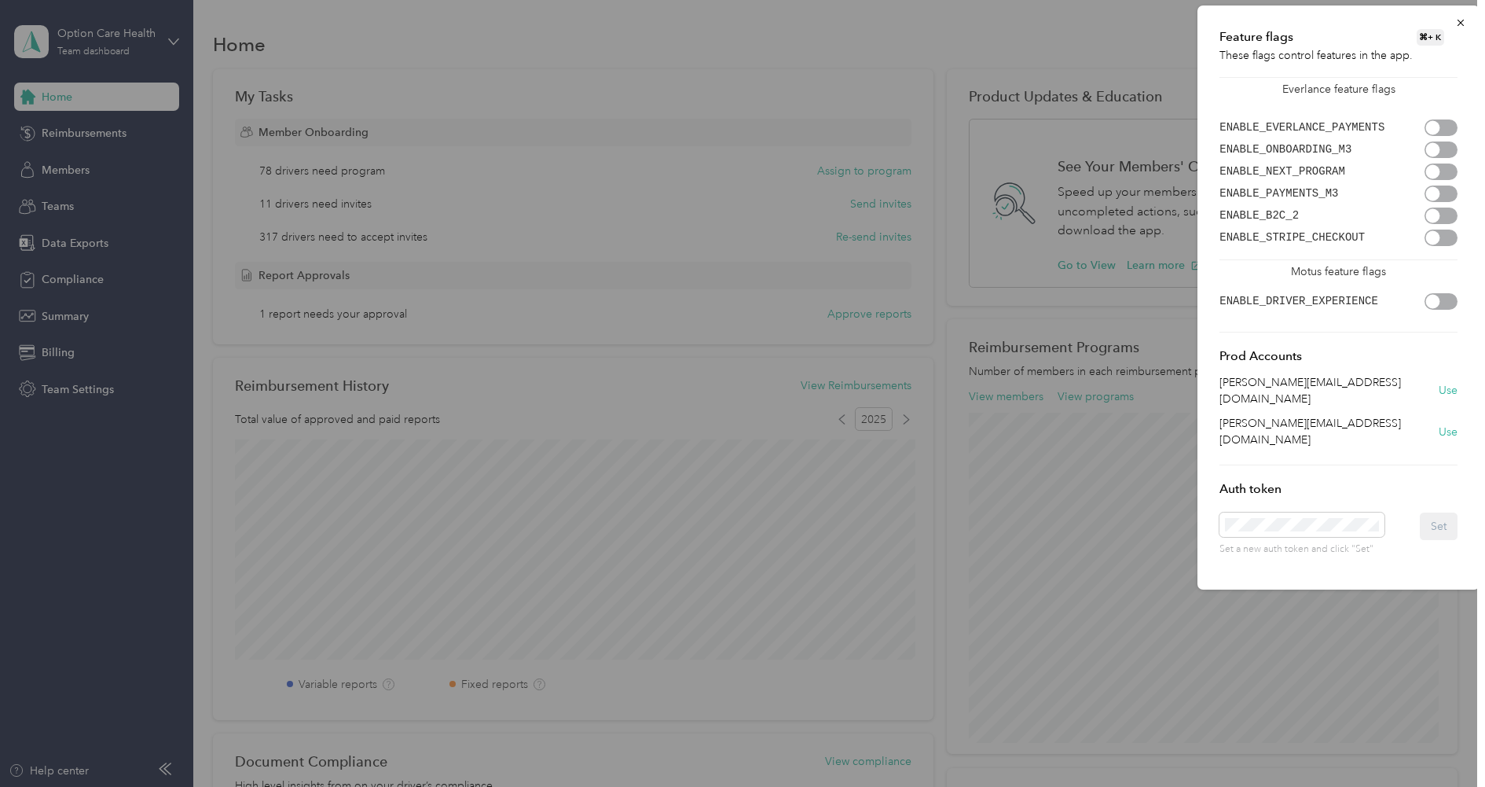
click at [1425, 130] on div at bounding box center [1441, 127] width 33 height 17
click at [167, 218] on div at bounding box center [742, 393] width 1485 height 787
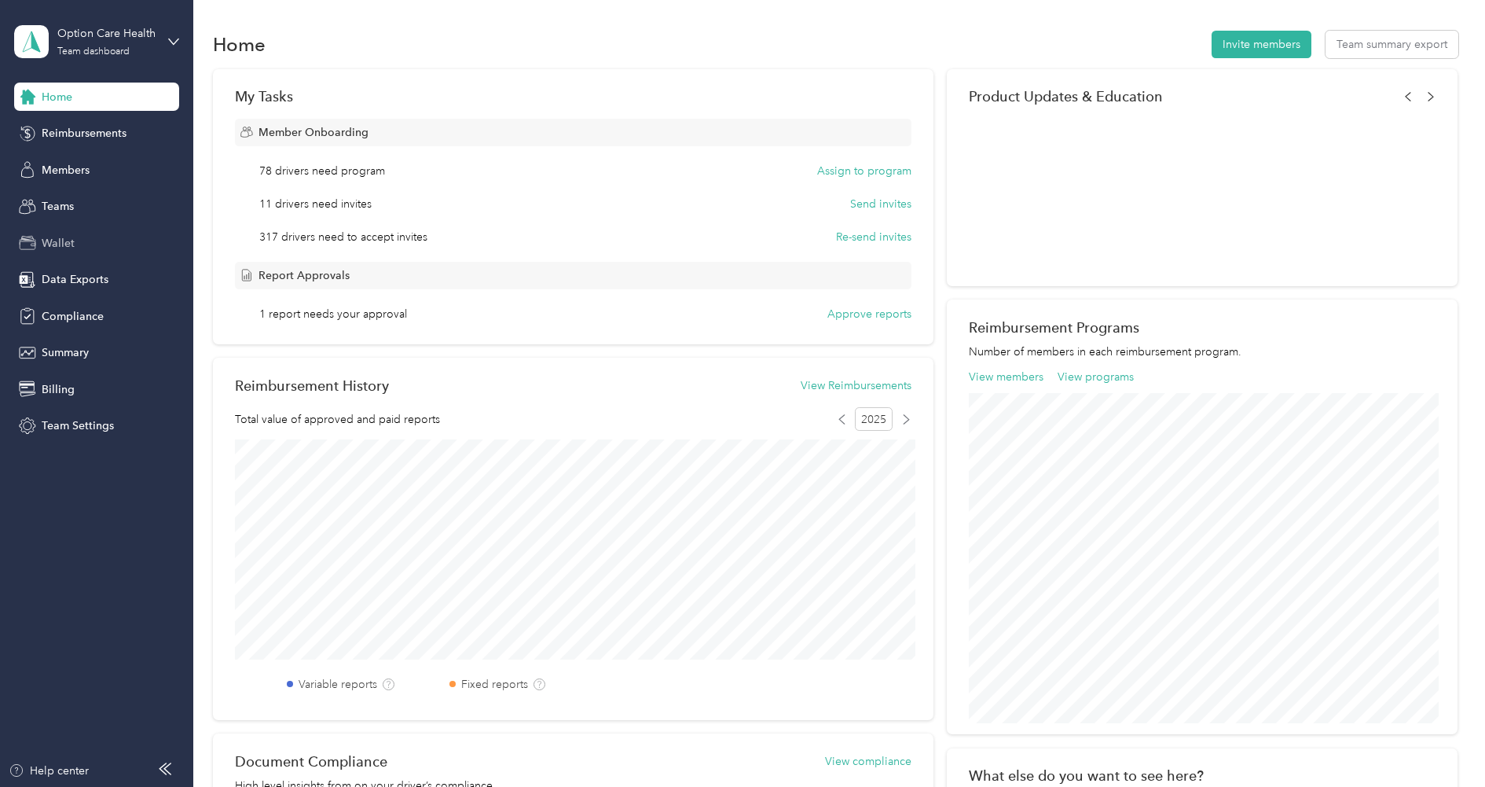
click at [79, 246] on div "Wallet" at bounding box center [96, 243] width 165 height 28
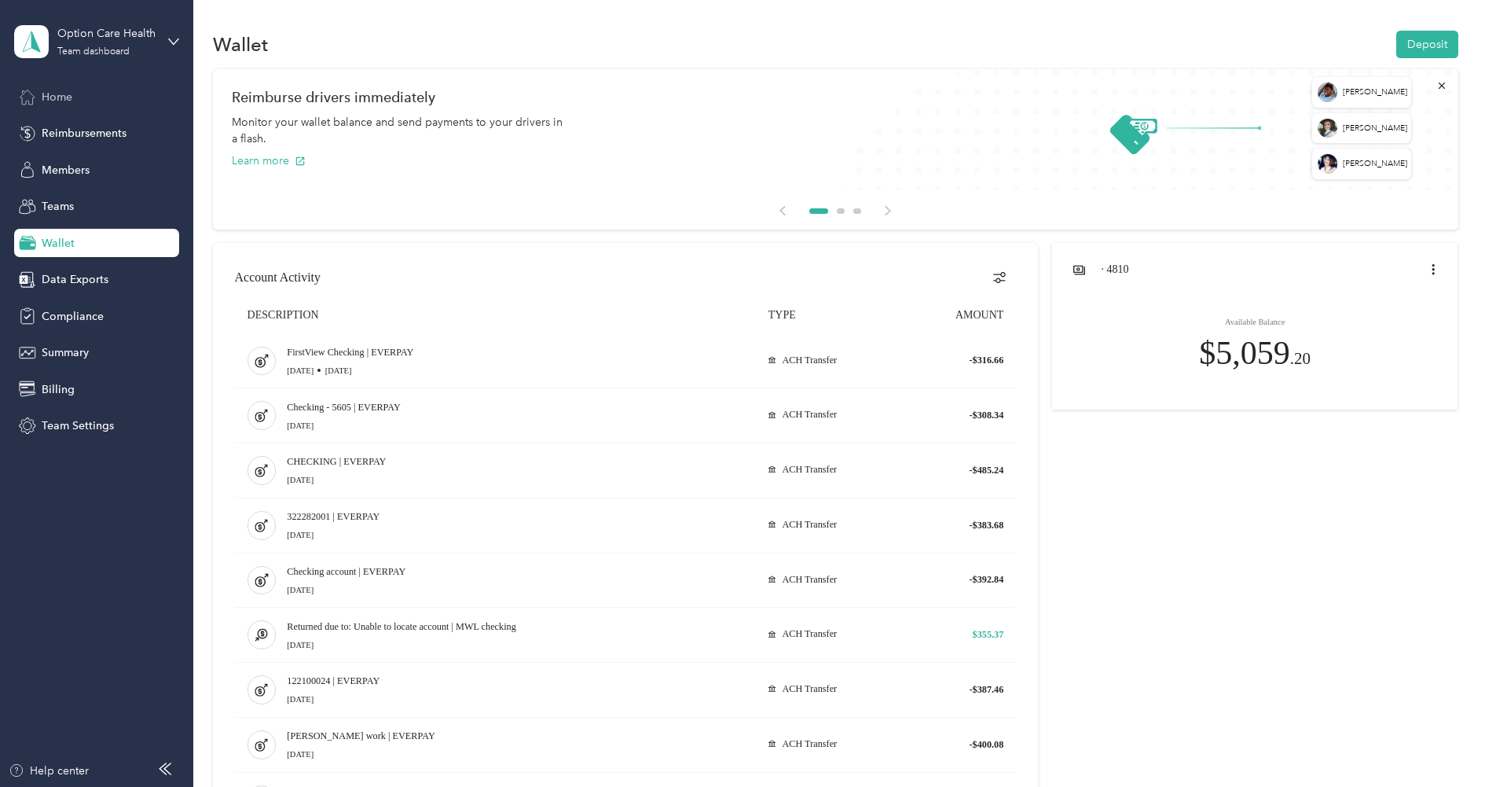
click at [68, 91] on span "Home" at bounding box center [57, 97] width 31 height 17
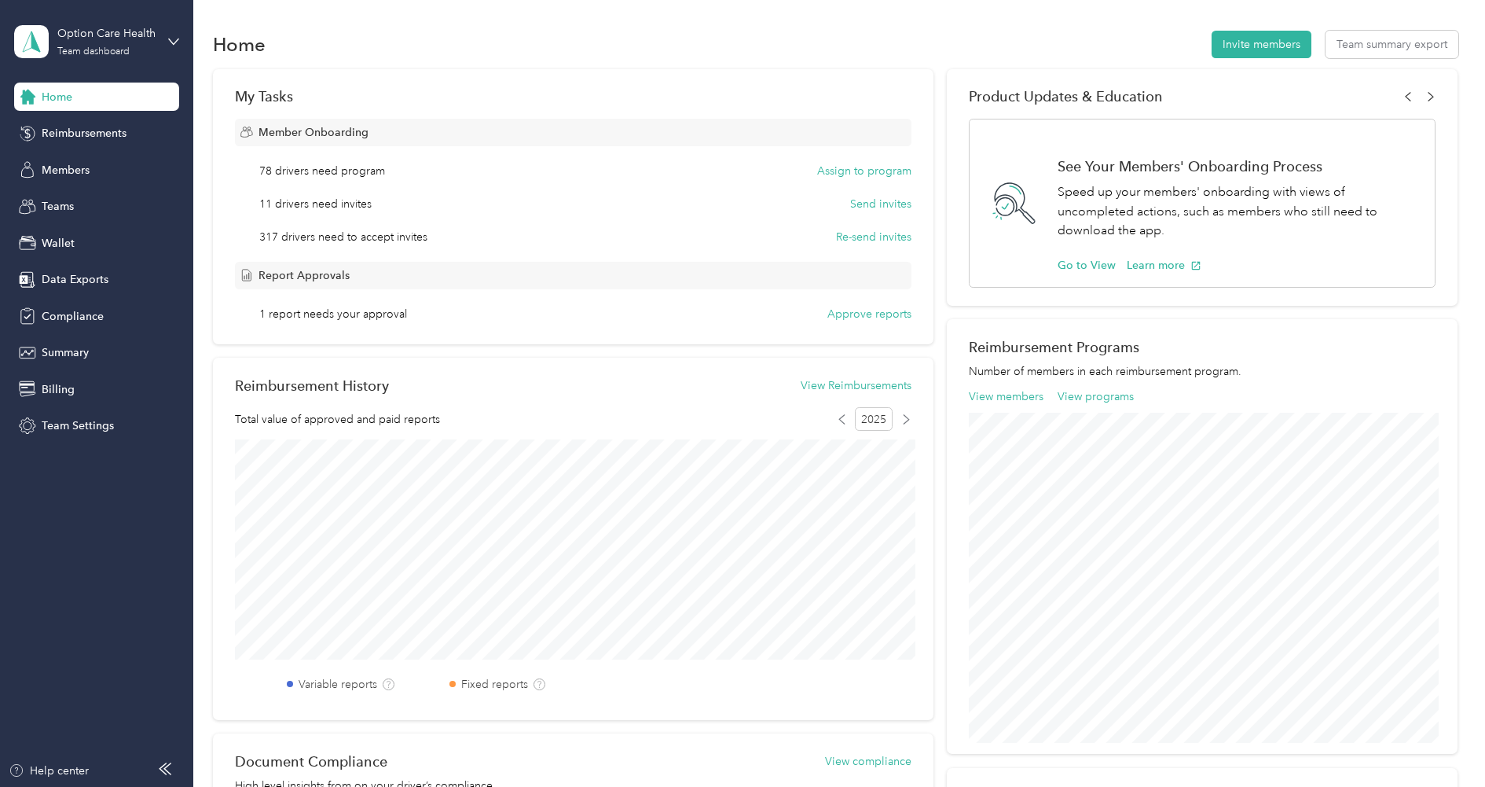
click at [91, 151] on div "Home Reimbursements Members Teams Wallet Data Exports Compliance Summary Billin…" at bounding box center [96, 262] width 165 height 358
click at [93, 119] on div "Reimbursements" at bounding box center [96, 133] width 165 height 28
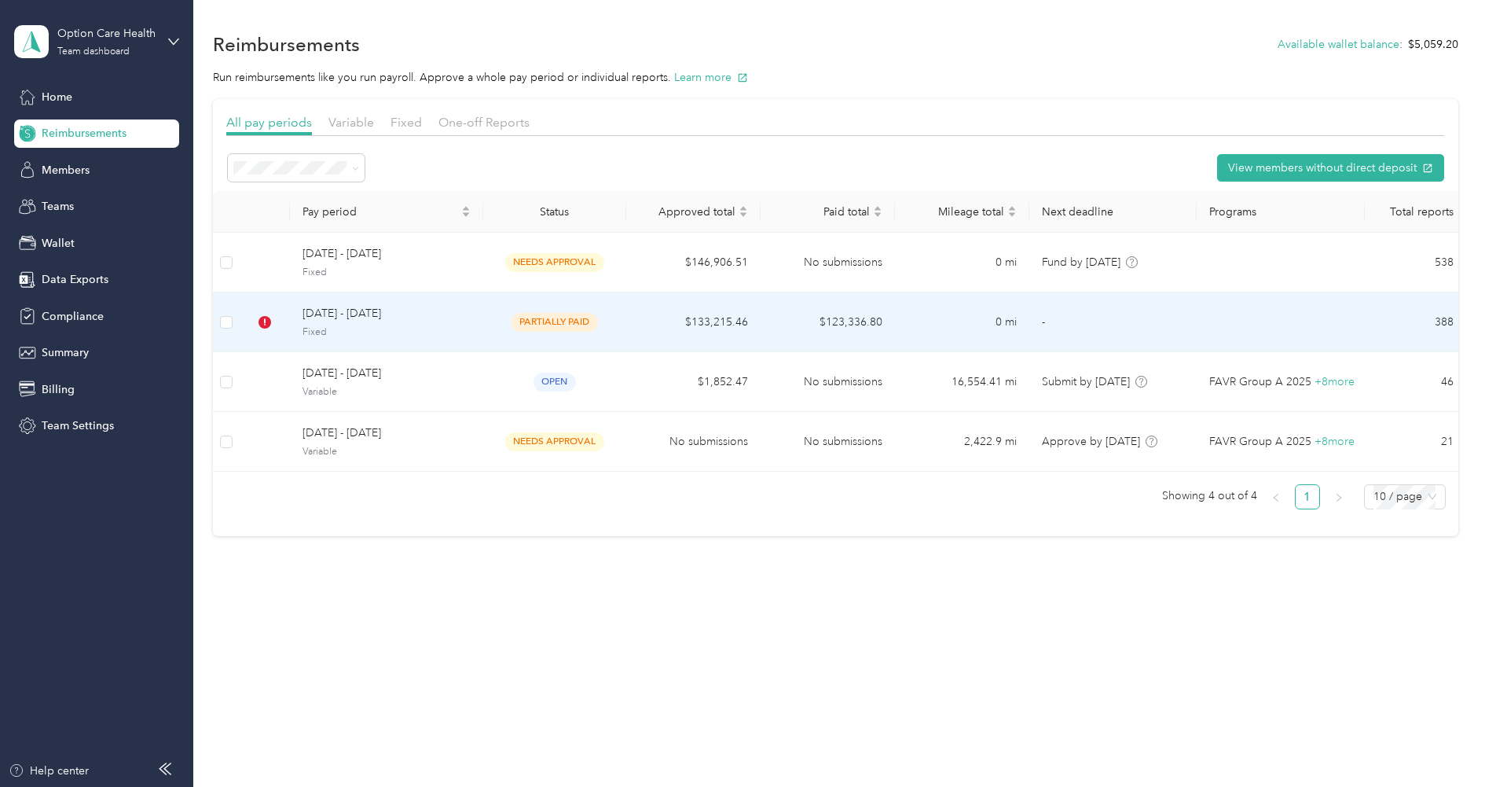
click at [422, 317] on span "[DATE] - [DATE]" at bounding box center [387, 313] width 168 height 17
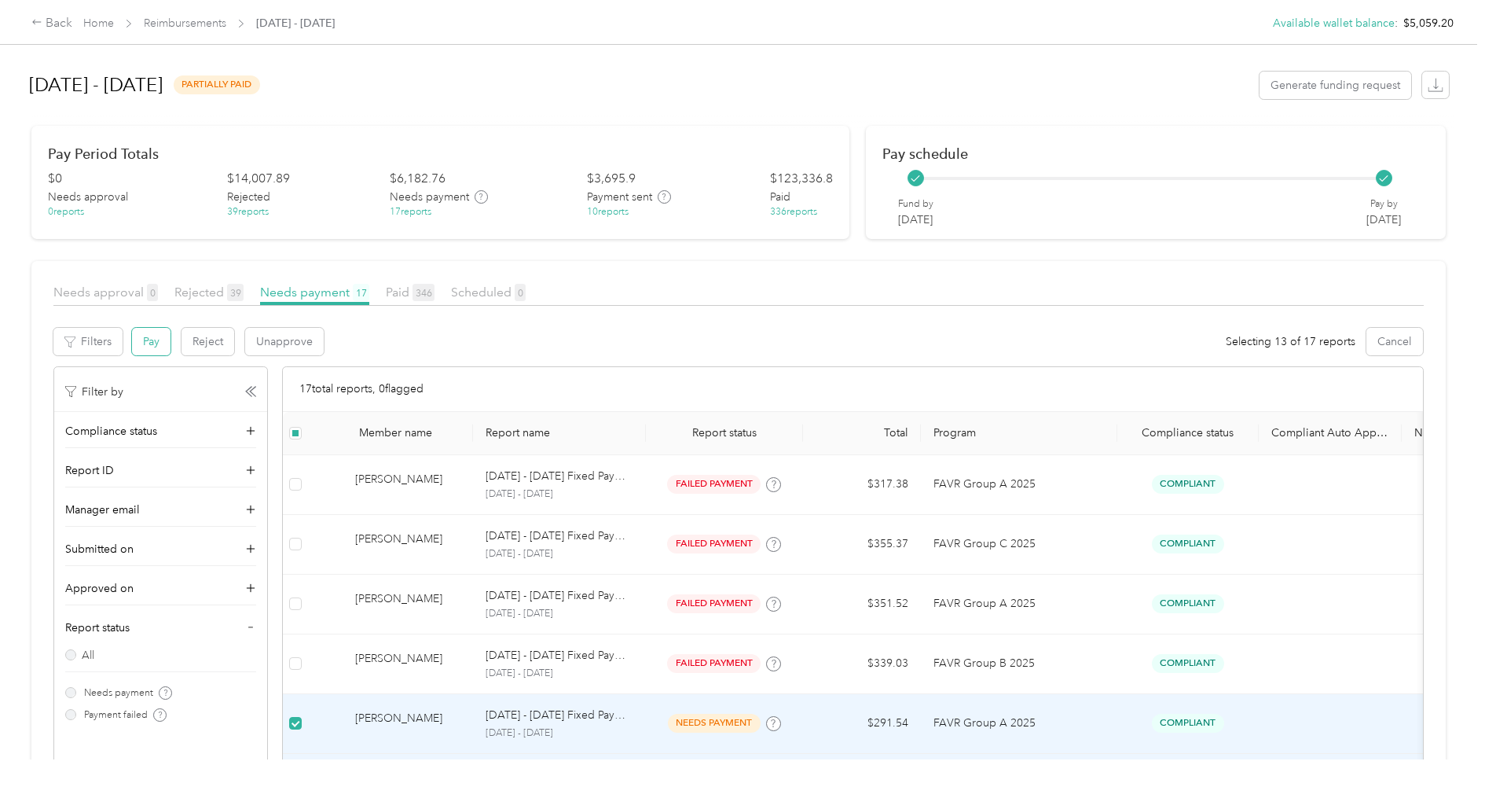
click at [152, 336] on button "Pay" at bounding box center [151, 342] width 39 height 28
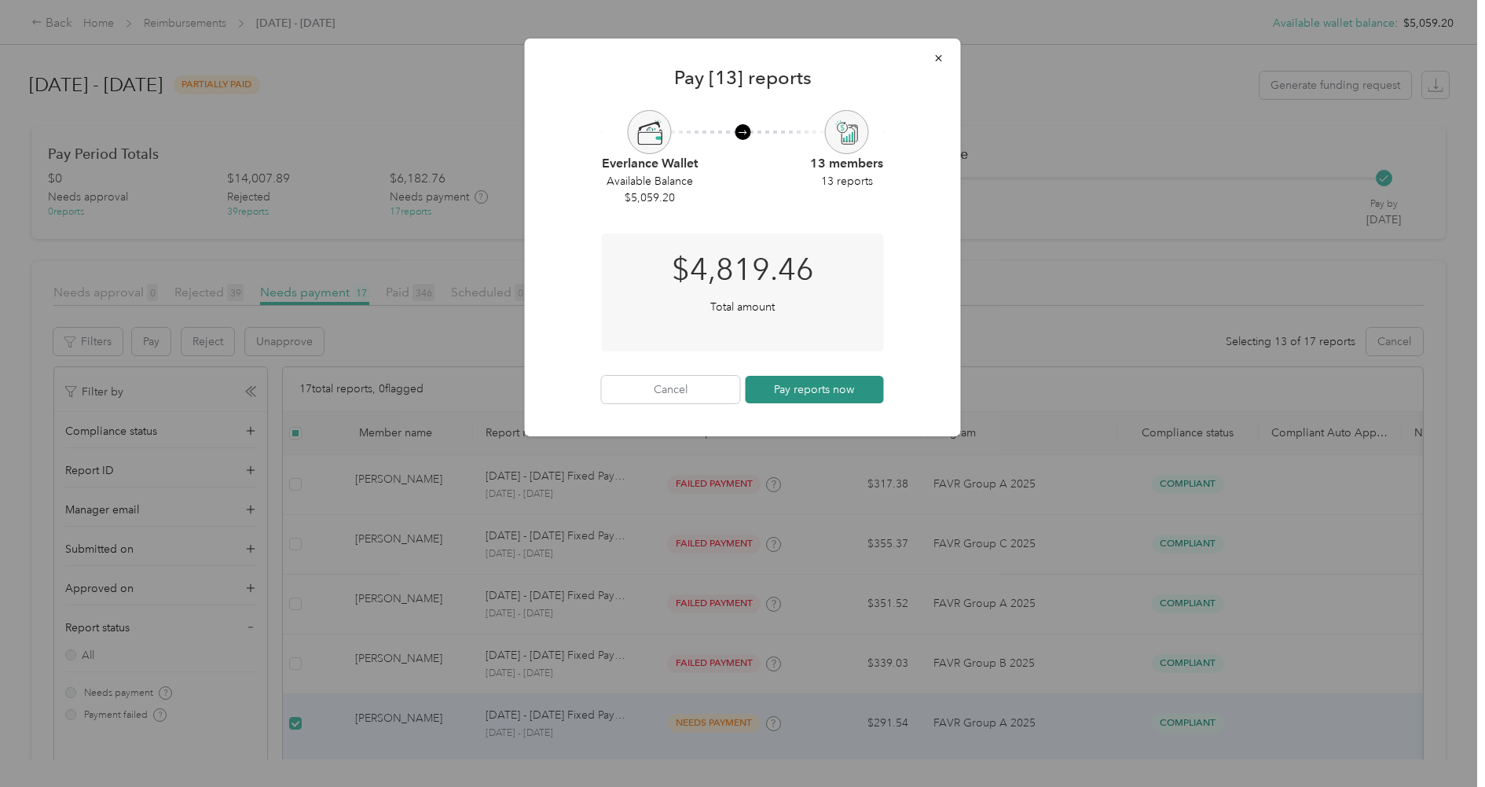
click at [841, 380] on button "Pay reports now" at bounding box center [815, 390] width 138 height 28
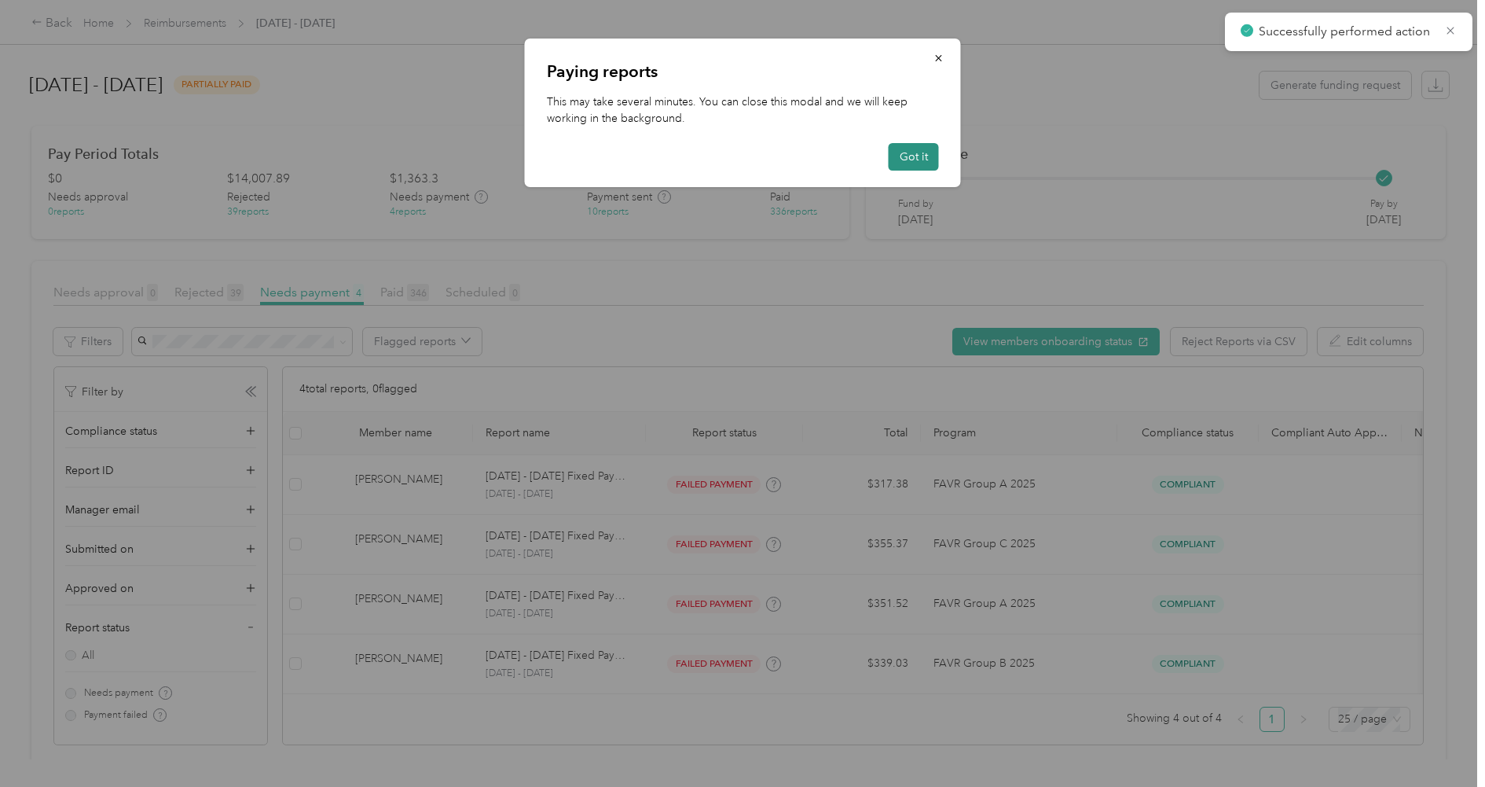
click at [910, 151] on button "Got it" at bounding box center [914, 157] width 50 height 28
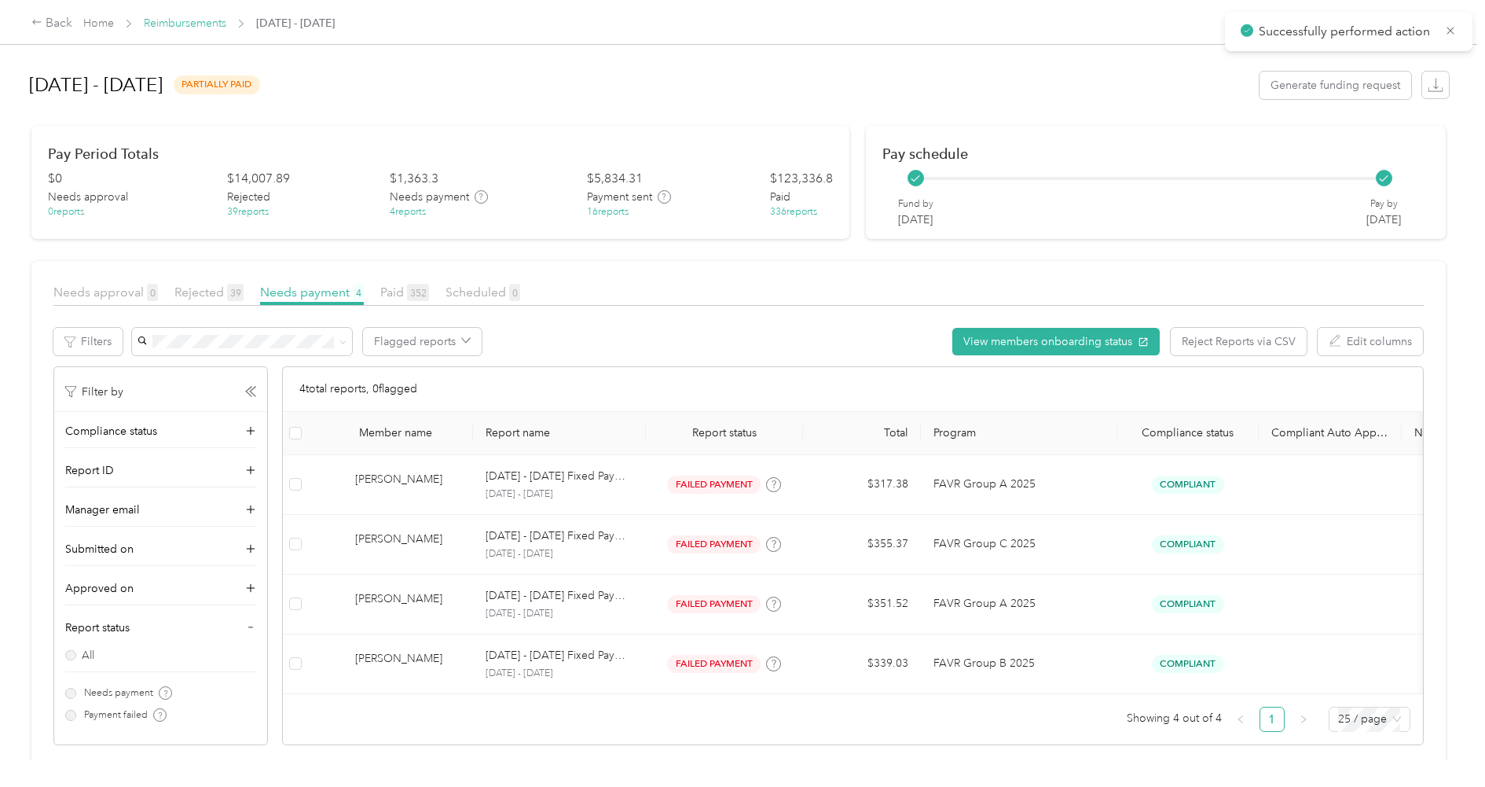
click at [200, 29] on link "Reimbursements" at bounding box center [185, 23] width 83 height 13
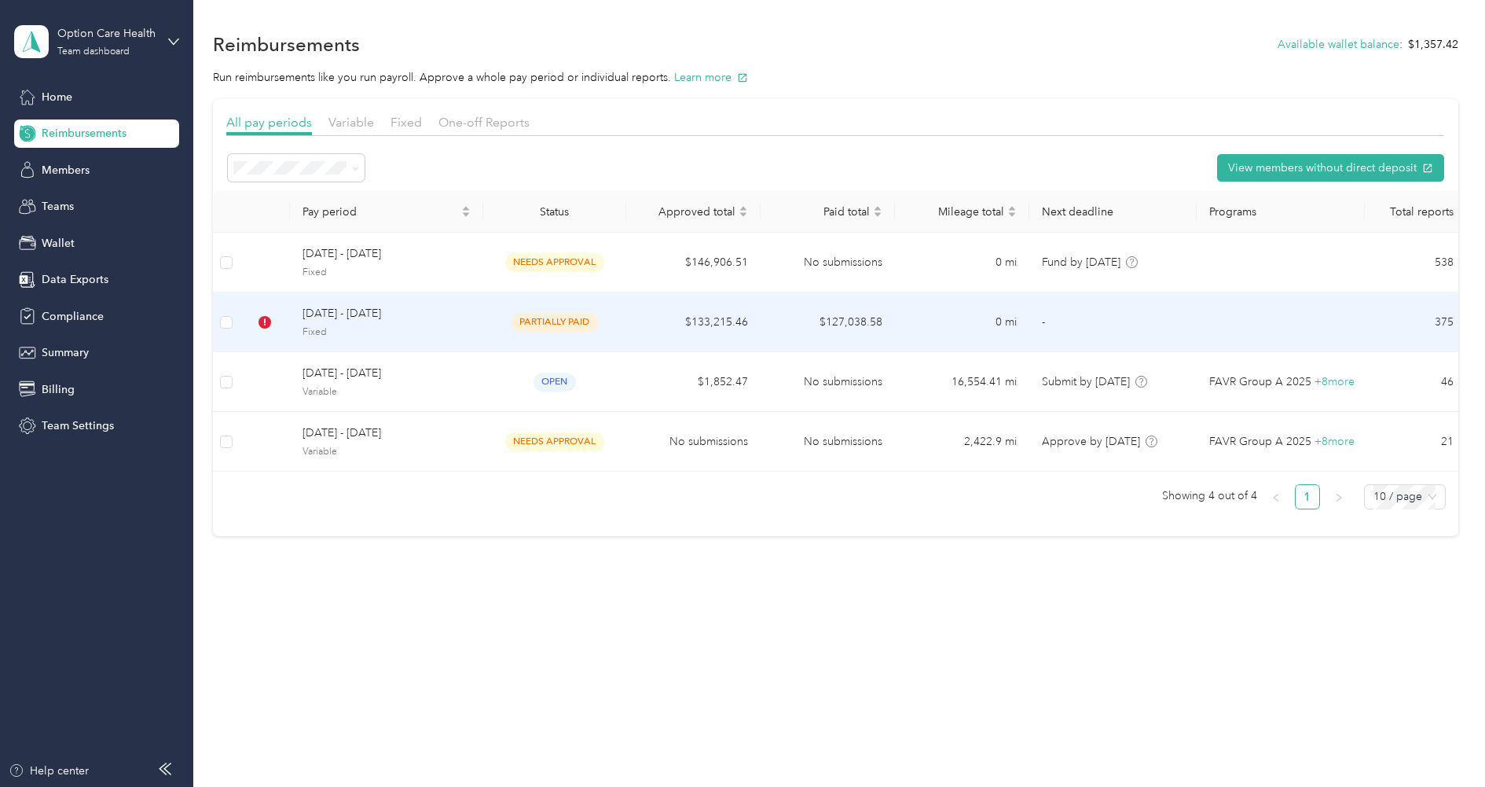
click at [369, 325] on span "Fixed" at bounding box center [387, 332] width 168 height 14
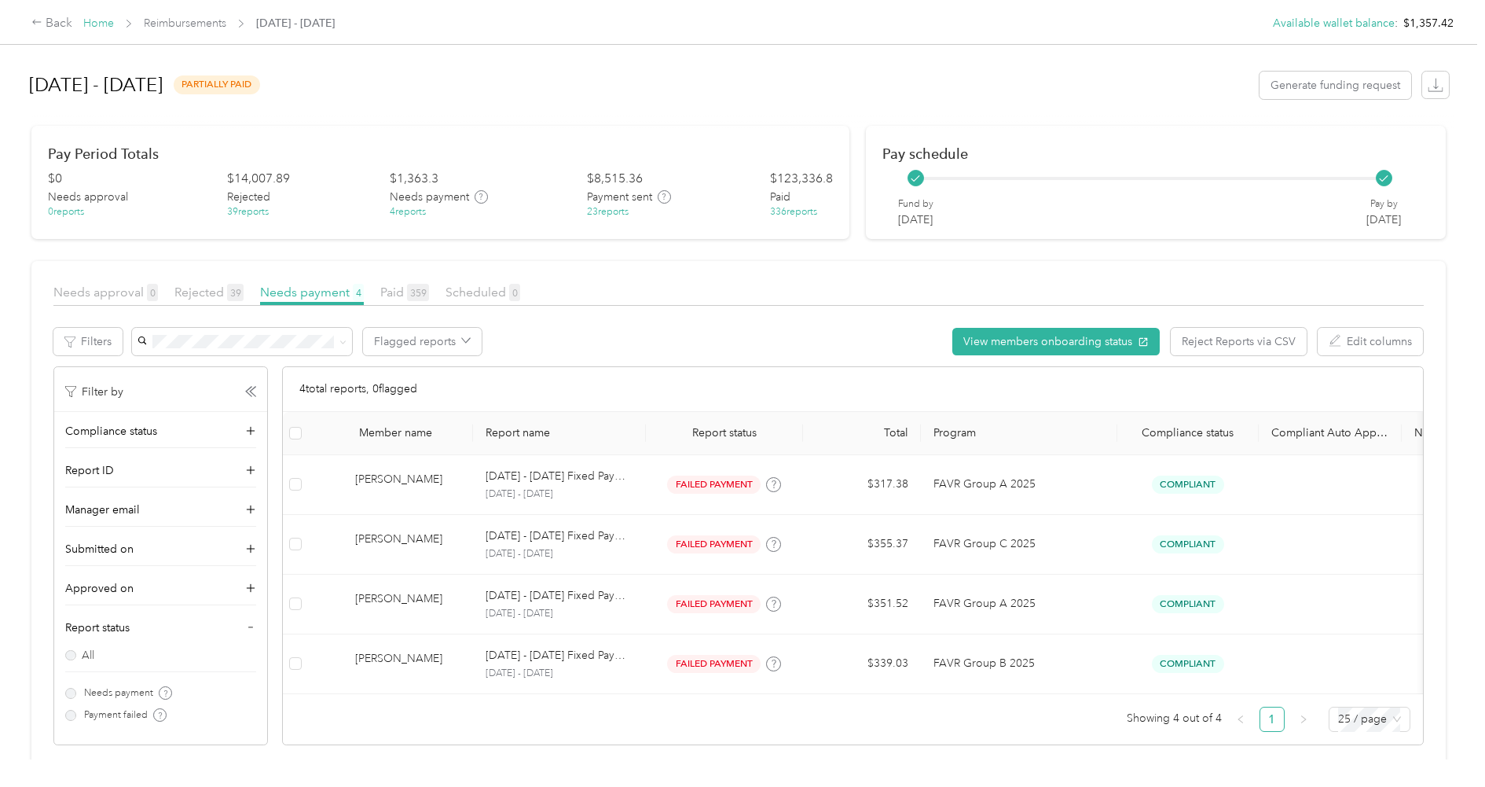
click at [104, 28] on link "Home" at bounding box center [98, 23] width 31 height 13
